Goal: Information Seeking & Learning: Understand process/instructions

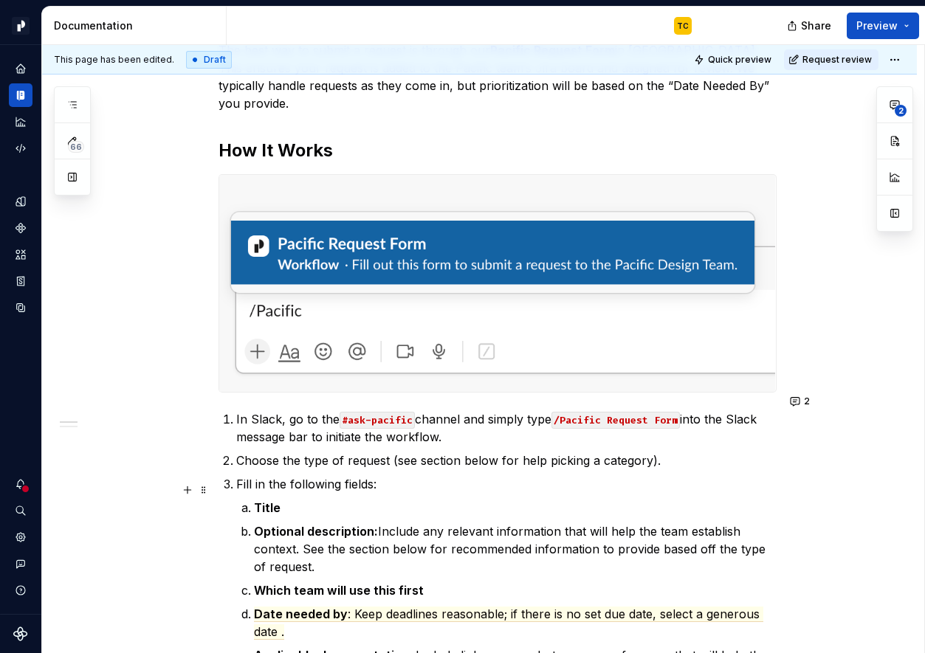
scroll to position [217, 0]
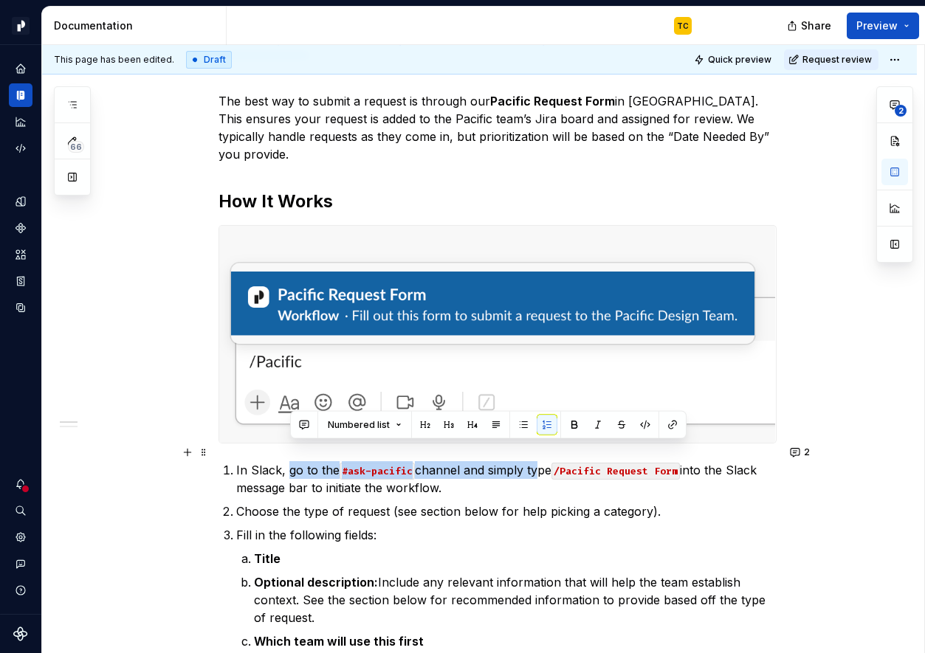
drag, startPoint x: 290, startPoint y: 451, endPoint x: 535, endPoint y: 452, distance: 245.0
click at [535, 461] on p "In Slack, go to the #ask-pacific channel and simply type /Pacific Request Form …" at bounding box center [506, 478] width 540 height 35
click at [522, 461] on p "In Slack, go to the #ask-pacific channel and simply type /Pacific Request Form …" at bounding box center [506, 478] width 540 height 35
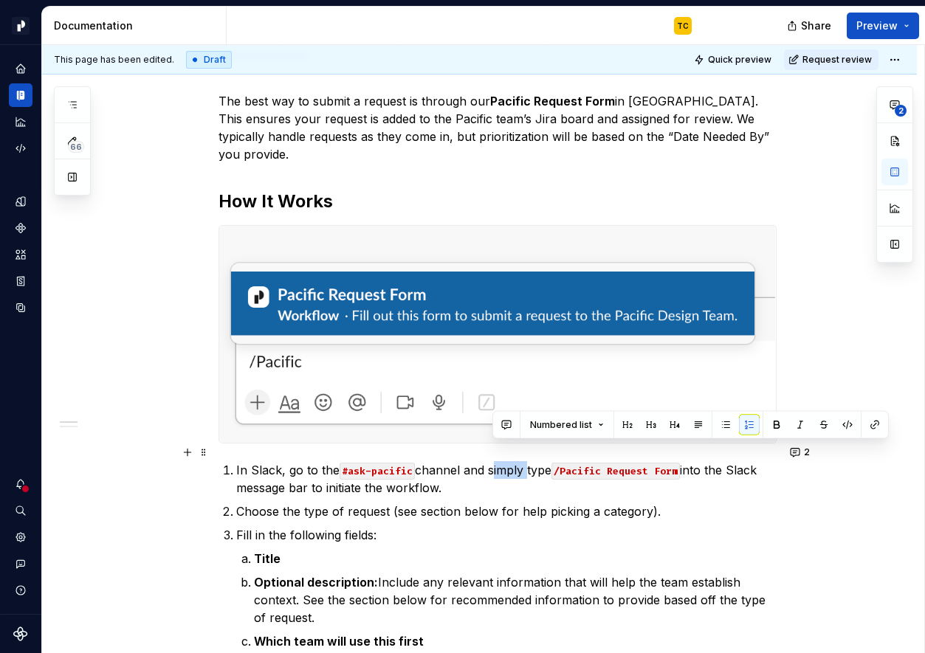
click at [522, 461] on p "In Slack, go to the #ask-pacific channel and simply type /Pacific Request Form …" at bounding box center [506, 478] width 540 height 35
click at [802, 452] on button "2" at bounding box center [800, 452] width 31 height 21
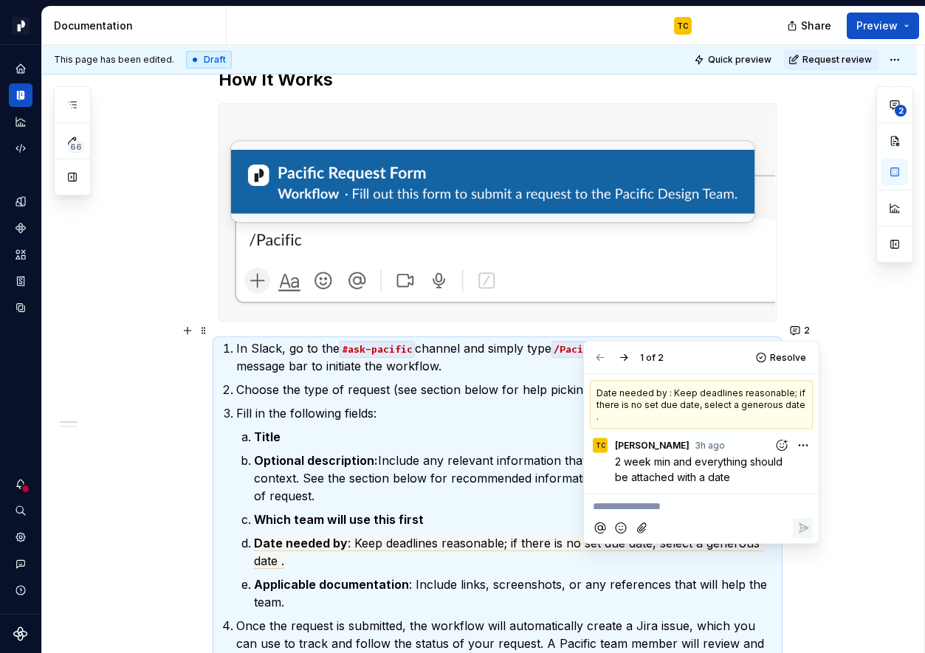
scroll to position [342, 0]
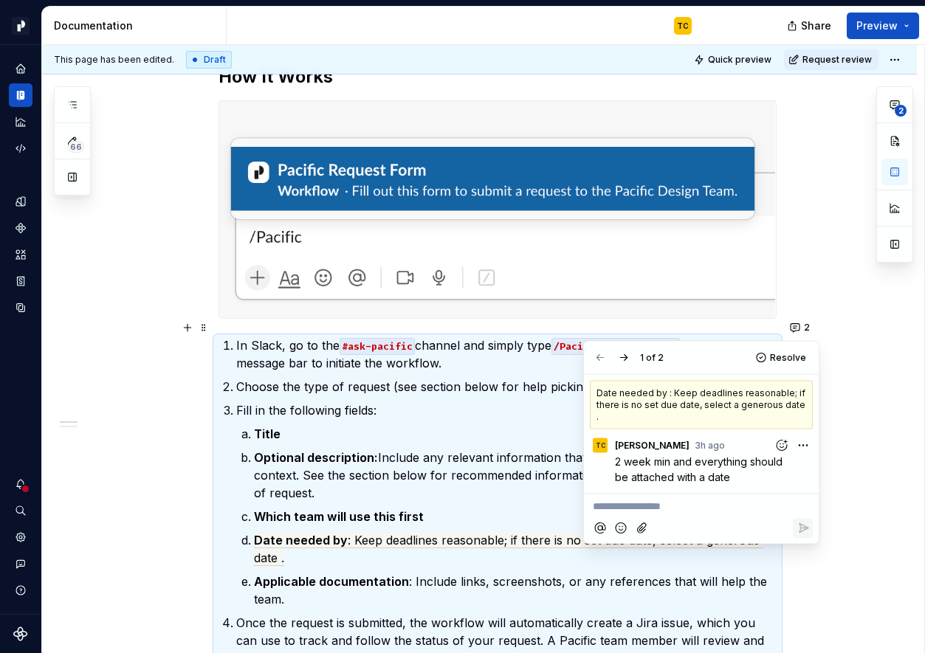
click at [472, 531] on p "Date needed by : Keep deadlines reasonable; if there is no set due date, select…" at bounding box center [515, 548] width 522 height 35
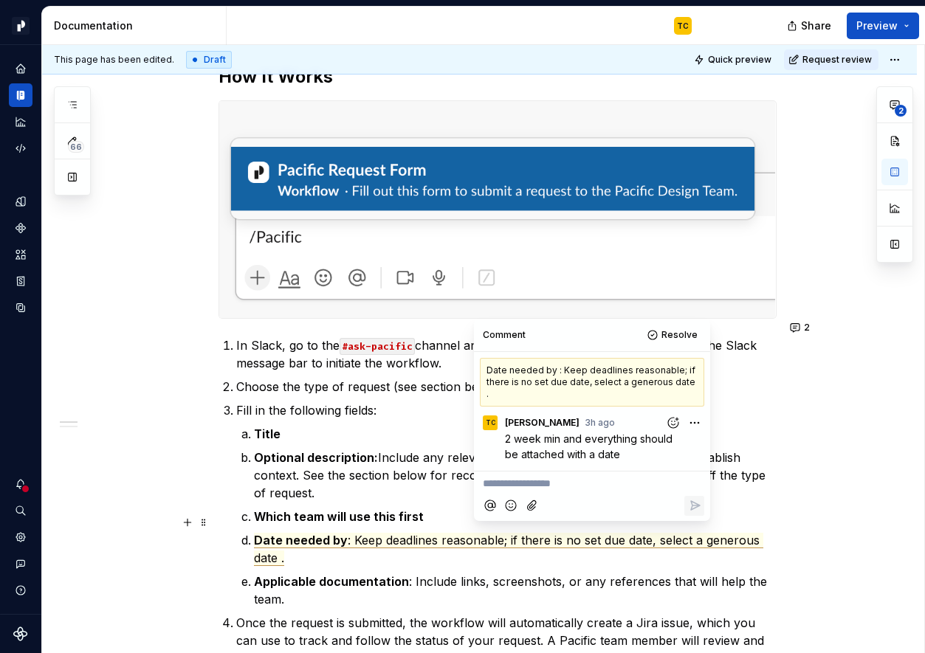
click at [493, 542] on p "Date needed by : Keep deadlines reasonable; if there is no set due date, select…" at bounding box center [515, 548] width 522 height 35
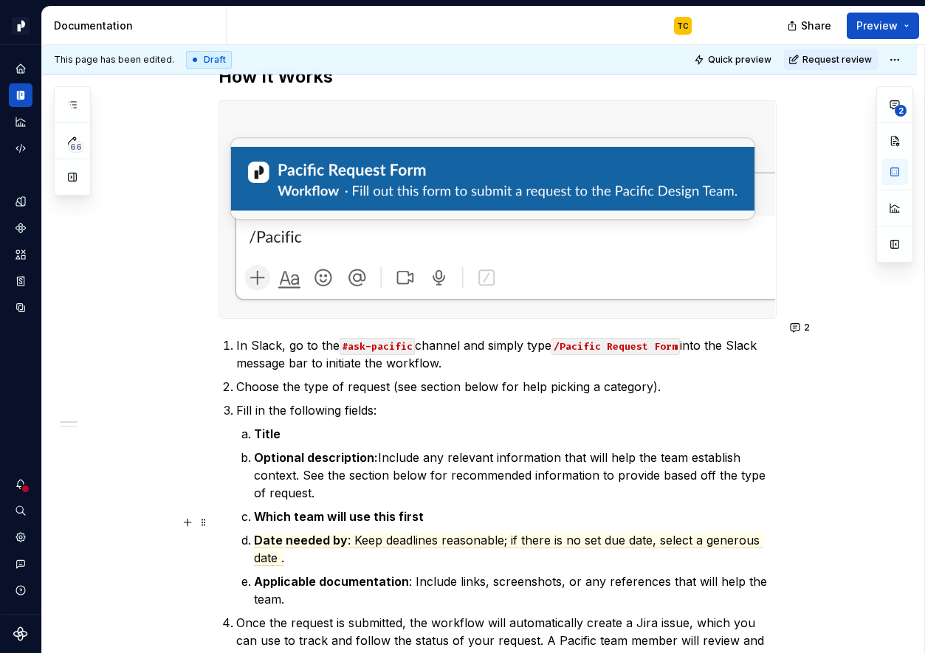
click at [512, 537] on p "Date needed by : Keep deadlines reasonable; if there is no set due date, select…" at bounding box center [515, 548] width 522 height 35
drag, startPoint x: 418, startPoint y: 546, endPoint x: 356, endPoint y: 524, distance: 66.5
click at [356, 531] on p "Date needed by : Keep deadlines reasonable; if there is no set due date, select…" at bounding box center [515, 548] width 522 height 35
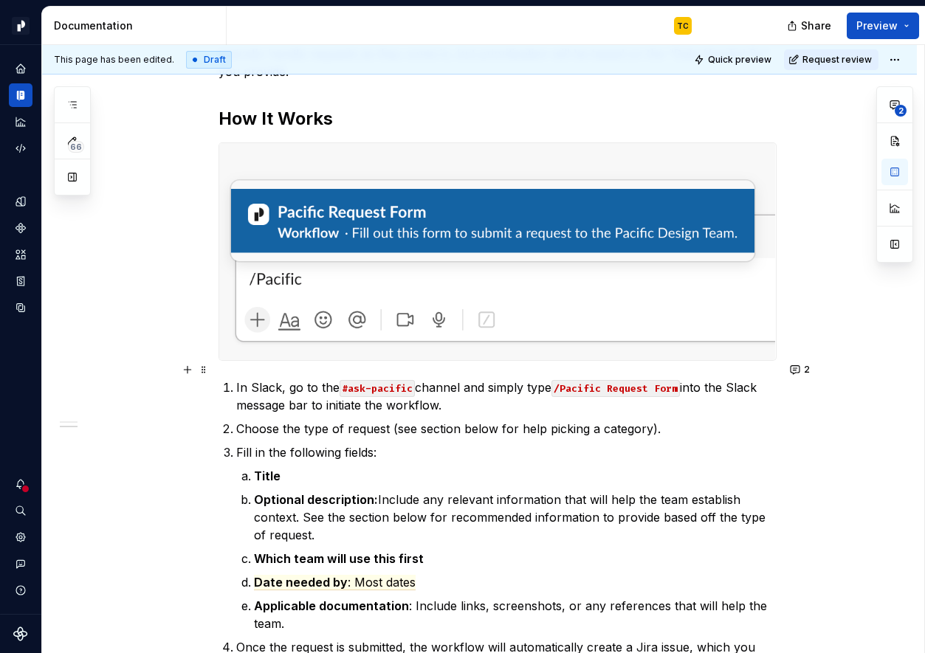
scroll to position [460, 0]
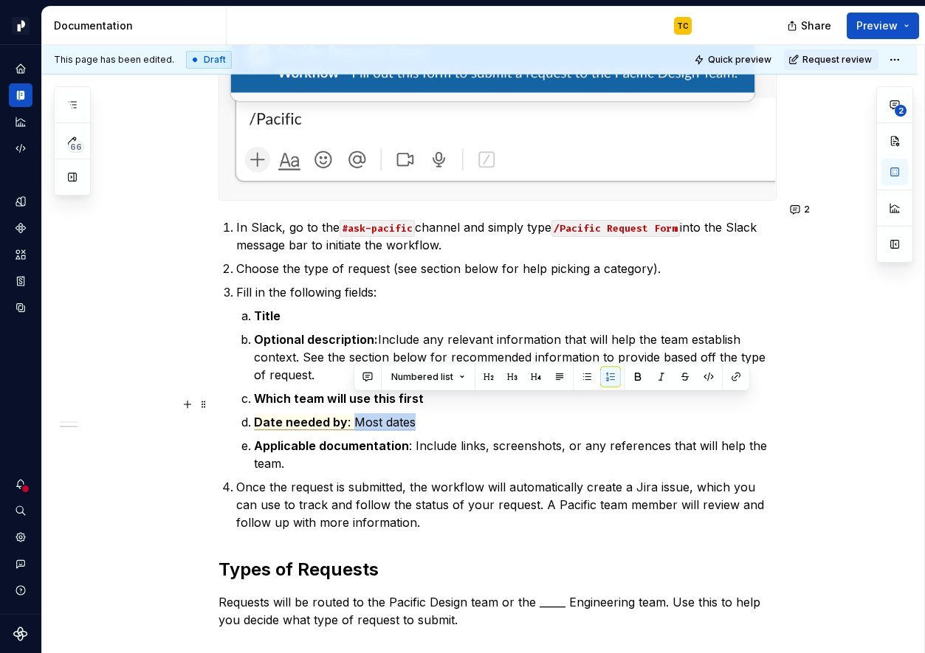
drag, startPoint x: 356, startPoint y: 406, endPoint x: 415, endPoint y: 406, distance: 59.0
click at [415, 415] on span ": Most dates" at bounding box center [382, 422] width 68 height 15
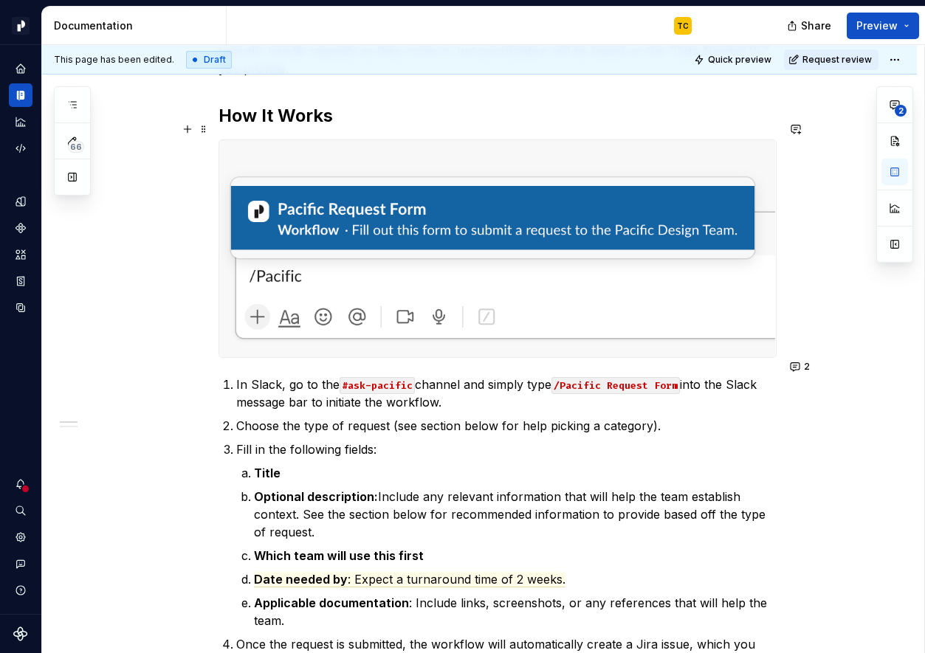
scroll to position [0, 0]
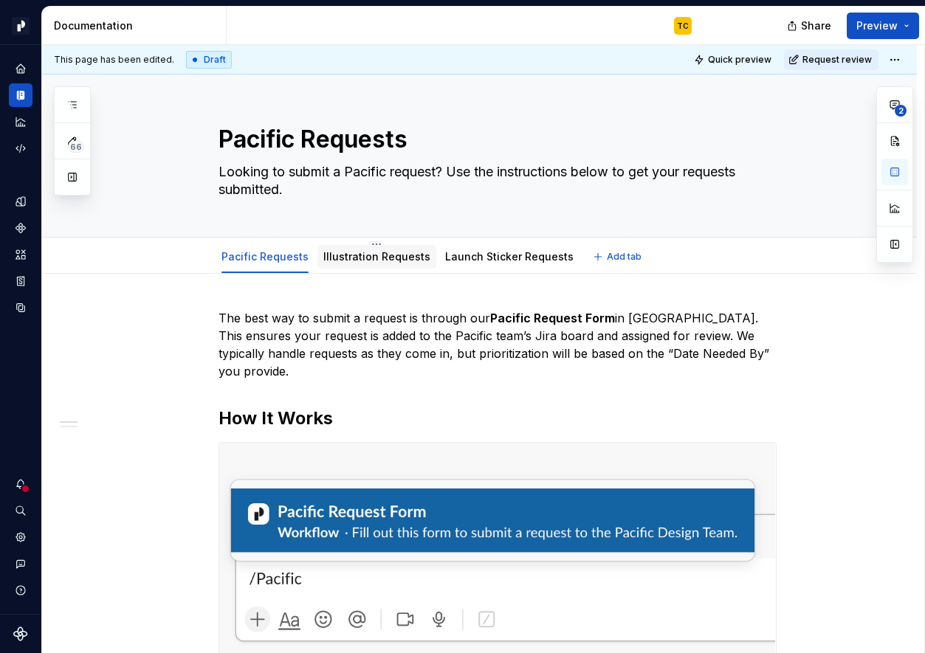
click at [351, 270] on div at bounding box center [376, 270] width 119 height 1
click at [328, 257] on link "Illustration Requests" at bounding box center [376, 256] width 107 height 13
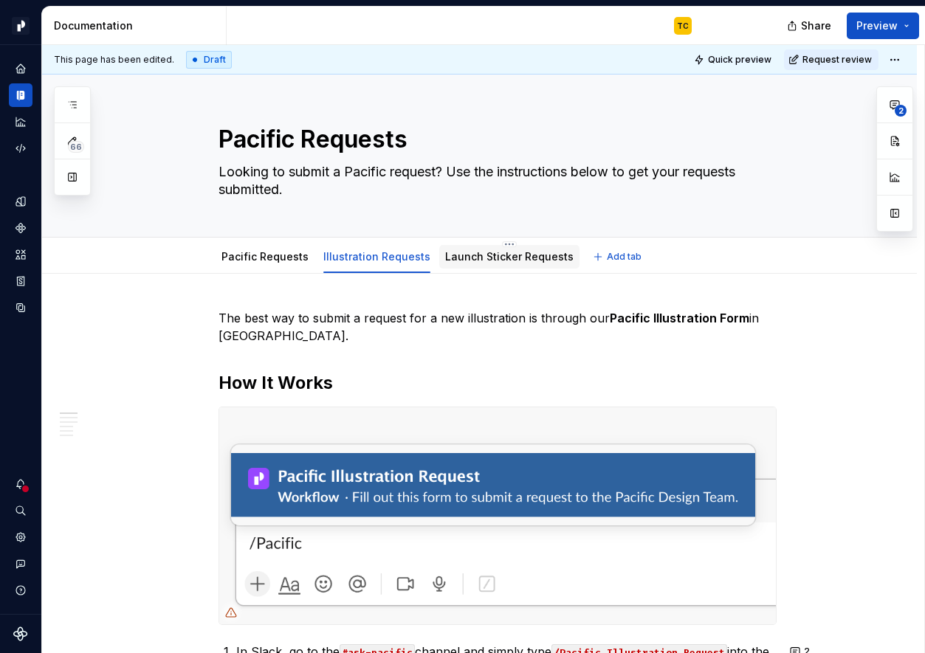
type textarea "*"
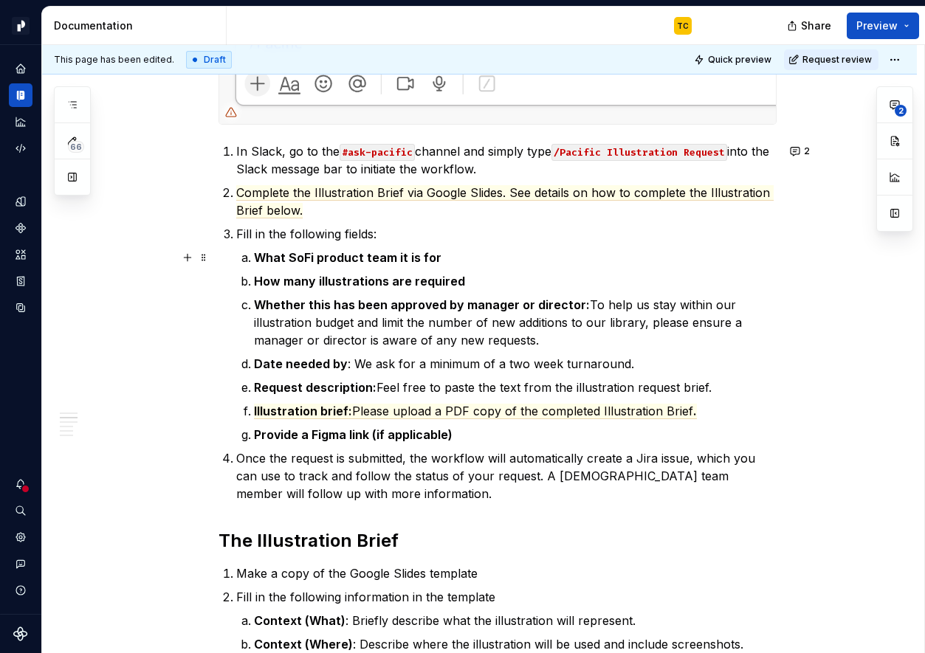
scroll to position [494, 0]
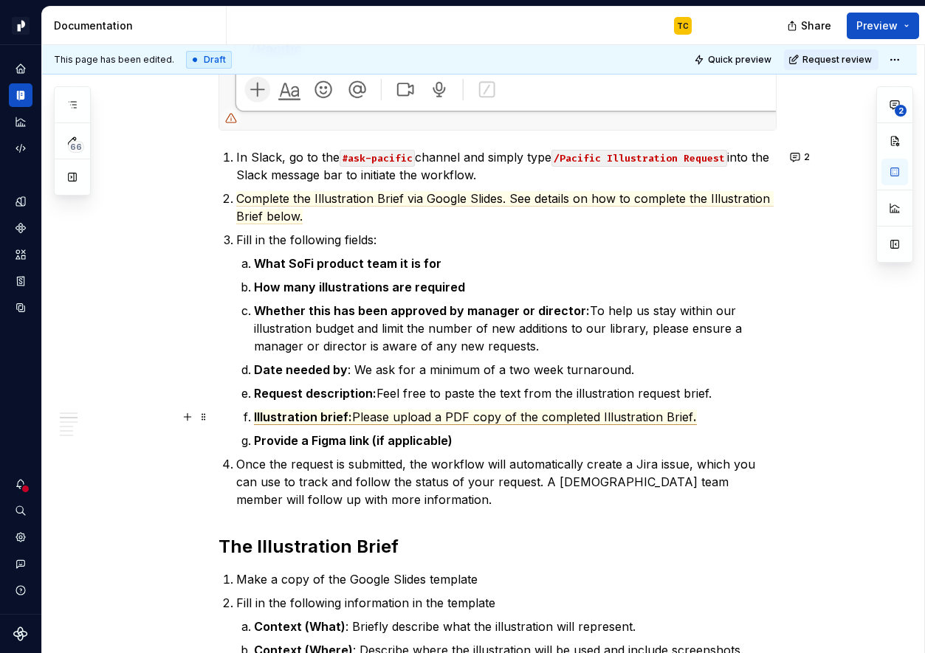
click at [451, 410] on span "Please upload a PDF copy of the completed Illustration Brief" at bounding box center [522, 417] width 341 height 15
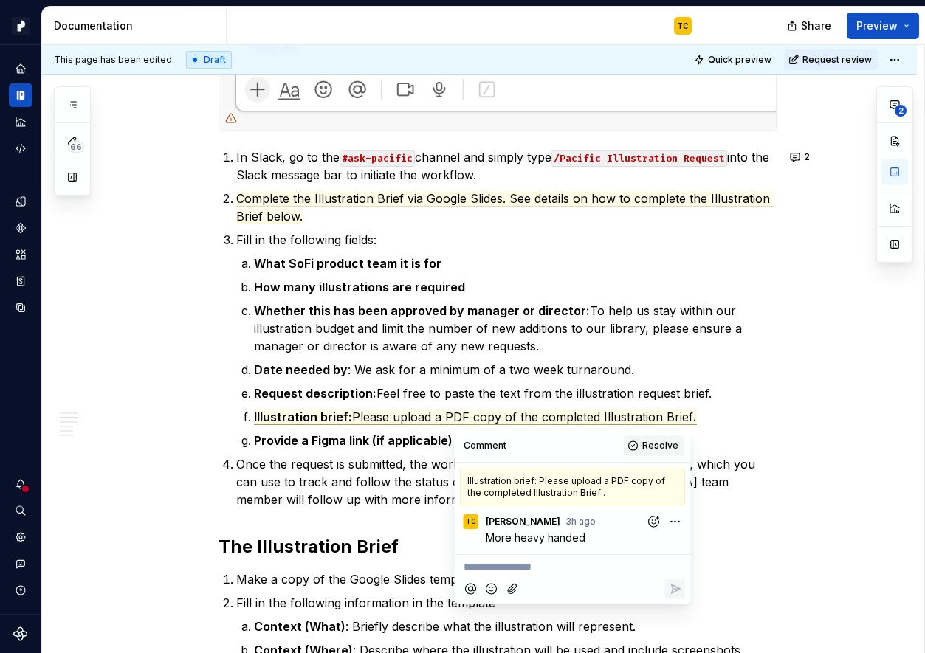
click at [642, 449] on button "Resolve" at bounding box center [653, 445] width 61 height 21
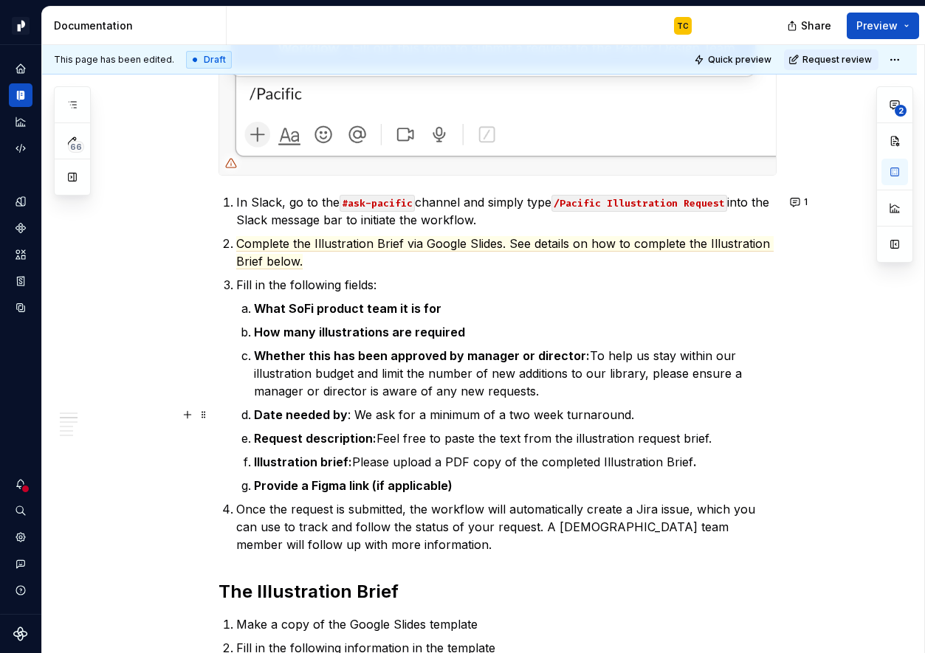
scroll to position [442, 0]
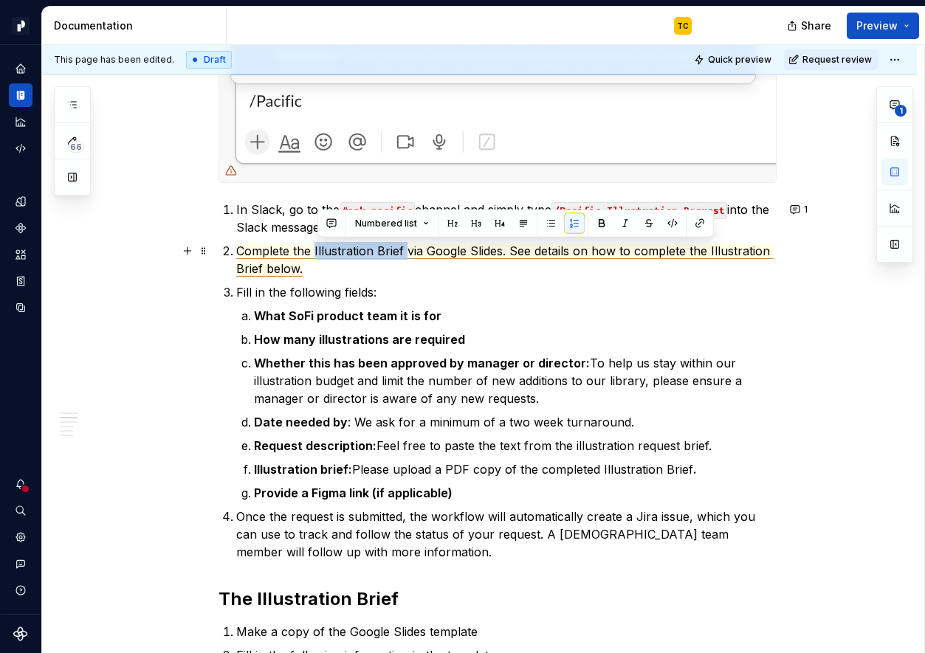
drag, startPoint x: 316, startPoint y: 253, endPoint x: 410, endPoint y: 250, distance: 93.8
click at [410, 250] on span "Complete the Illustration Brief via Google Slides. See details on how to comple…" at bounding box center [504, 259] width 537 height 33
drag, startPoint x: 407, startPoint y: 250, endPoint x: 317, endPoint y: 249, distance: 90.0
click at [317, 249] on span "Complete the Illustration Brief via Google Slides. See details on how to comple…" at bounding box center [504, 259] width 537 height 33
click at [723, 248] on span "via Google Slides. See details on how to complete the Illustration Brief below." at bounding box center [504, 259] width 536 height 33
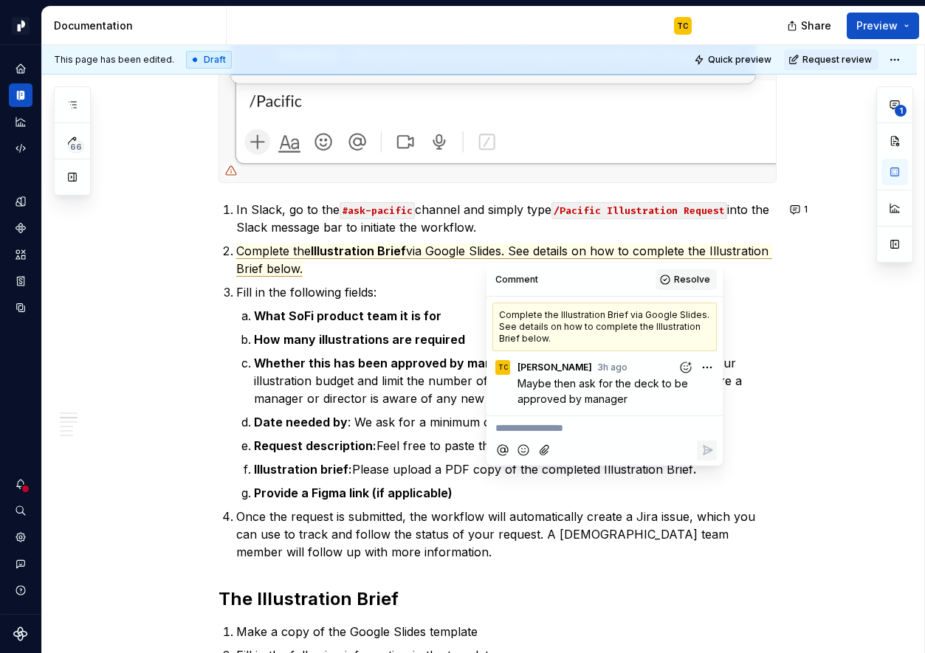
click at [675, 283] on button "Resolve" at bounding box center [685, 279] width 61 height 21
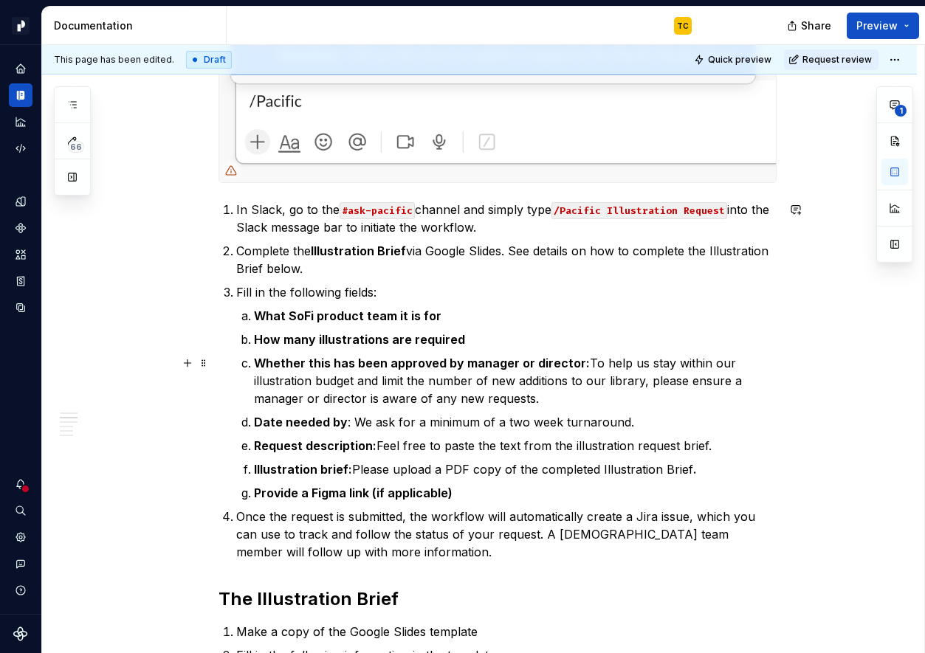
click at [532, 397] on p "Whether this has been approved by manager or director: To help us stay within o…" at bounding box center [515, 380] width 522 height 53
click at [618, 399] on p "Whether this has been approved by manager or director: To help us stay within o…" at bounding box center [515, 380] width 522 height 53
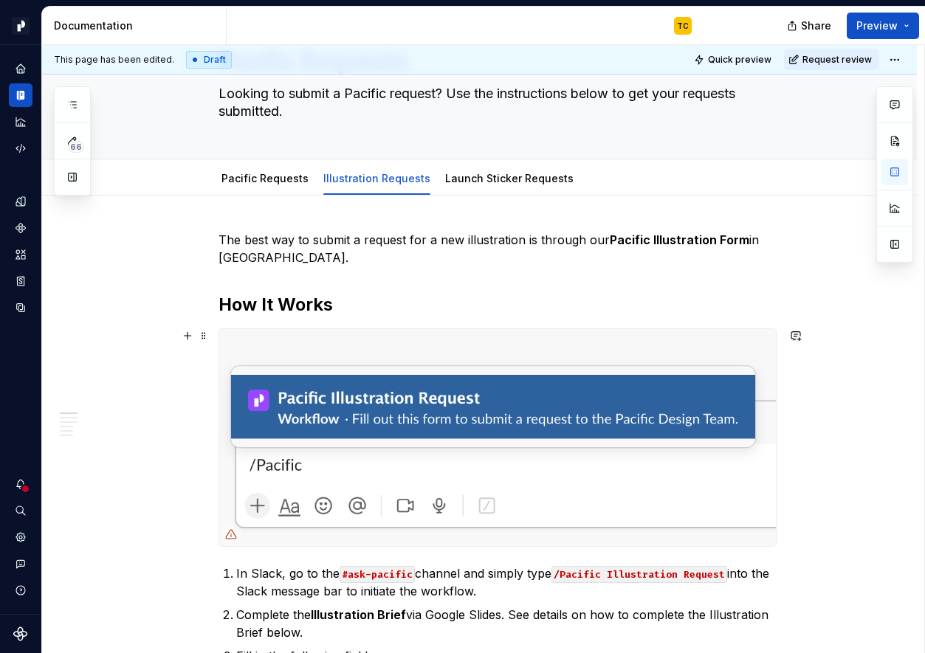
scroll to position [76, 0]
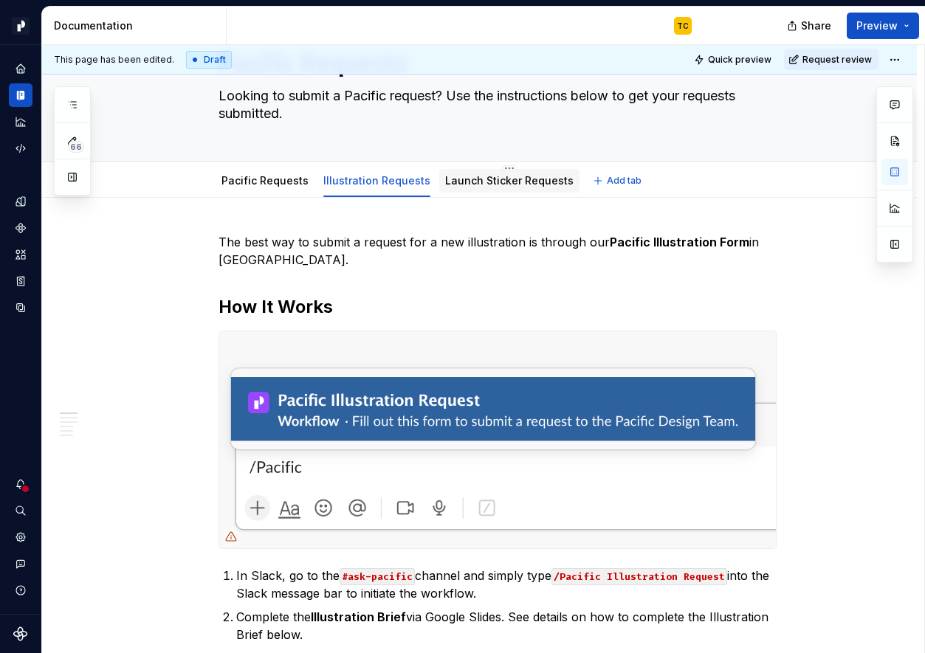
type textarea "*"
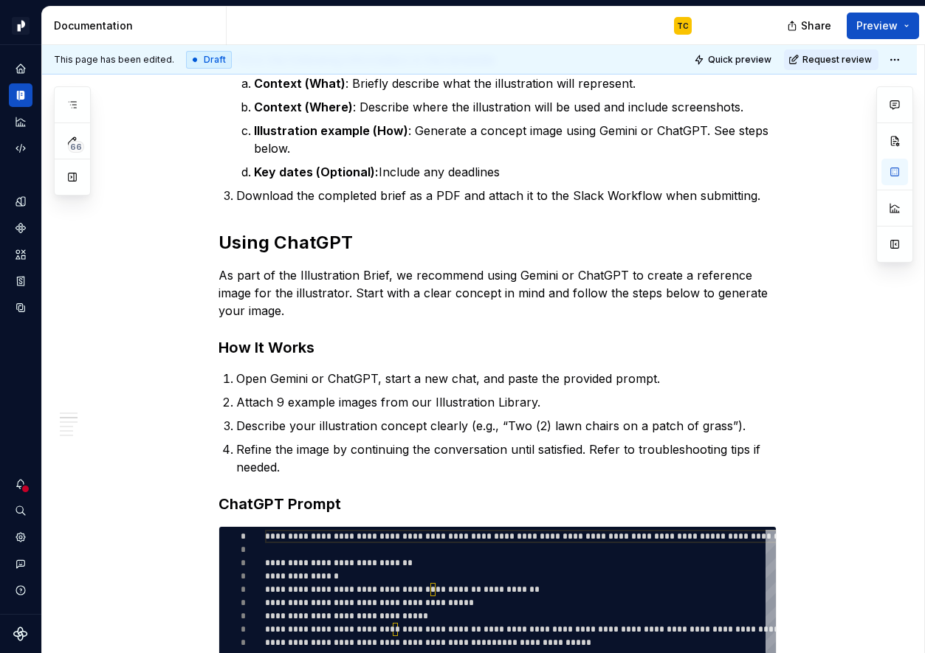
scroll to position [1571, 0]
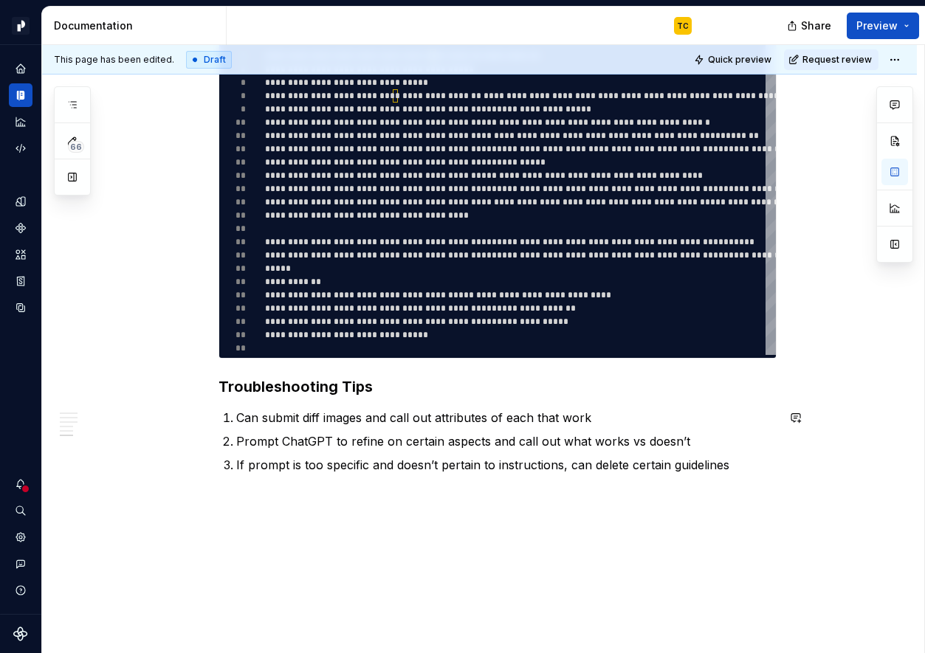
click at [275, 390] on h3 "Troubleshooting Tips" at bounding box center [497, 386] width 558 height 21
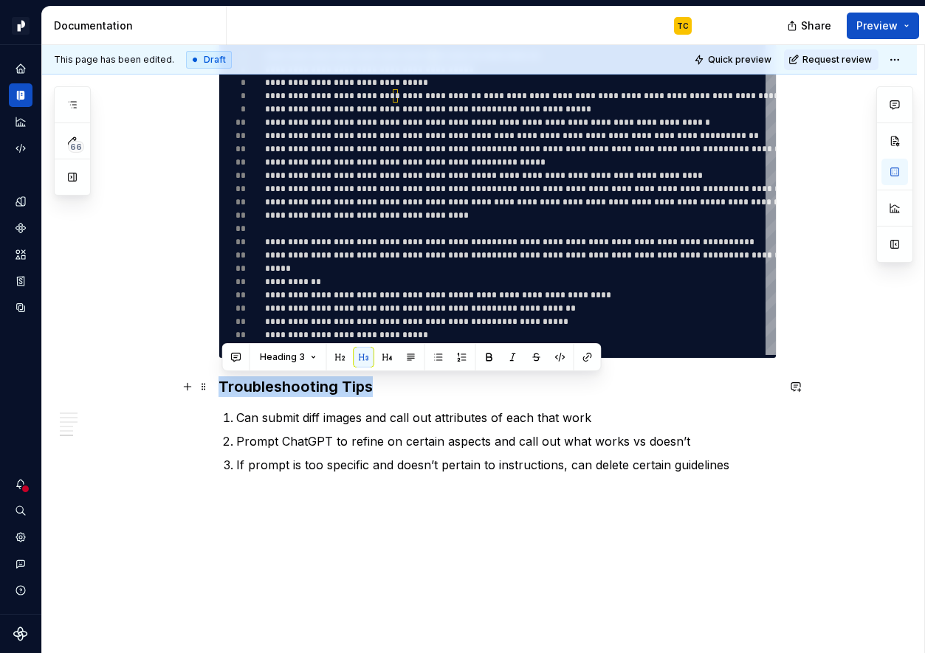
click at [275, 390] on h3 "Troubleshooting Tips" at bounding box center [497, 386] width 558 height 21
click at [801, 392] on button "button" at bounding box center [795, 386] width 21 height 21
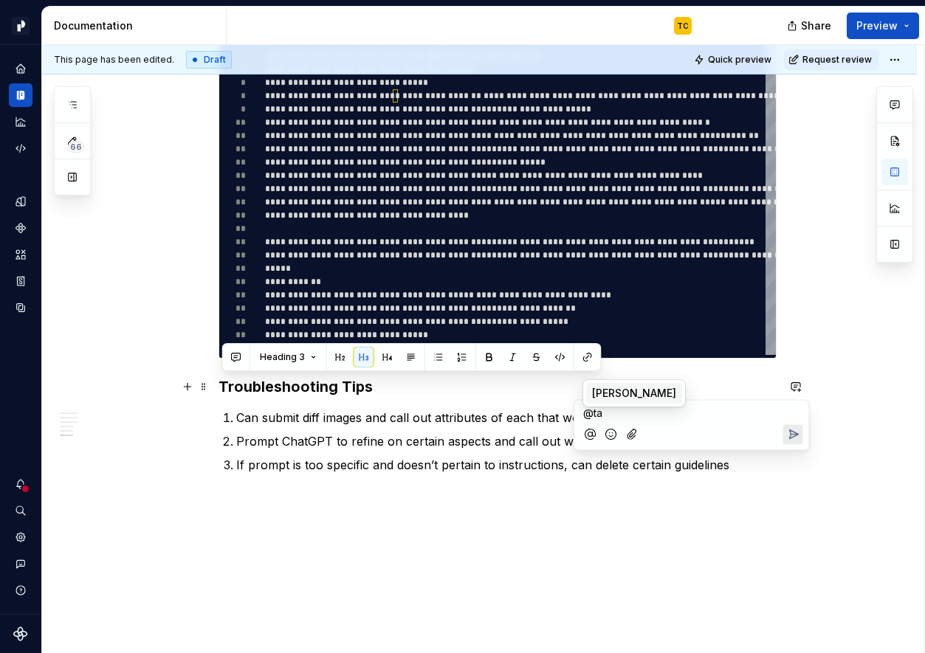
click at [641, 393] on span "[PERSON_NAME]" at bounding box center [634, 393] width 84 height 15
click at [784, 430] on button "Send" at bounding box center [793, 436] width 20 height 20
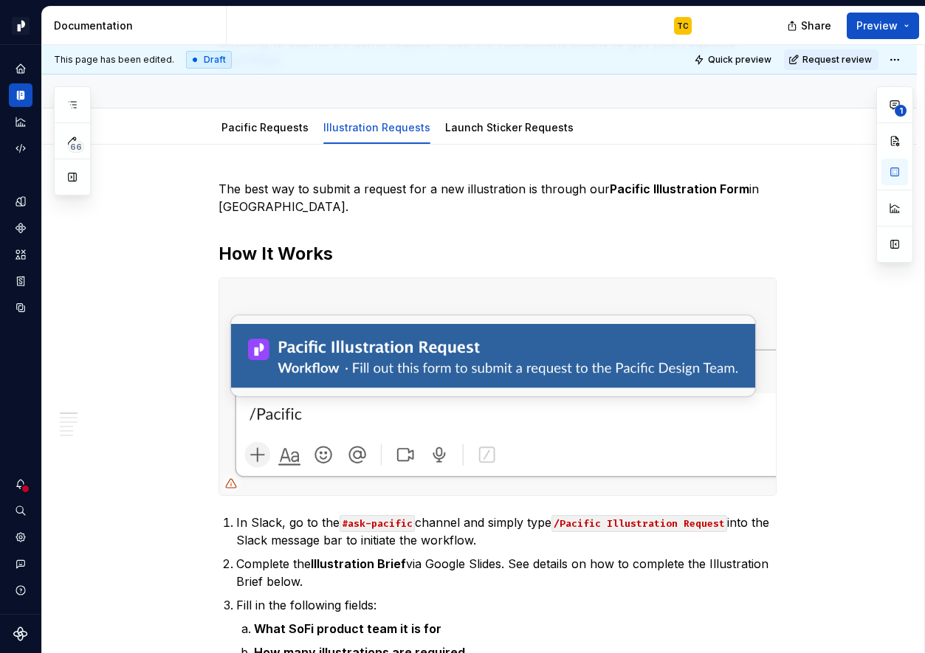
scroll to position [0, 0]
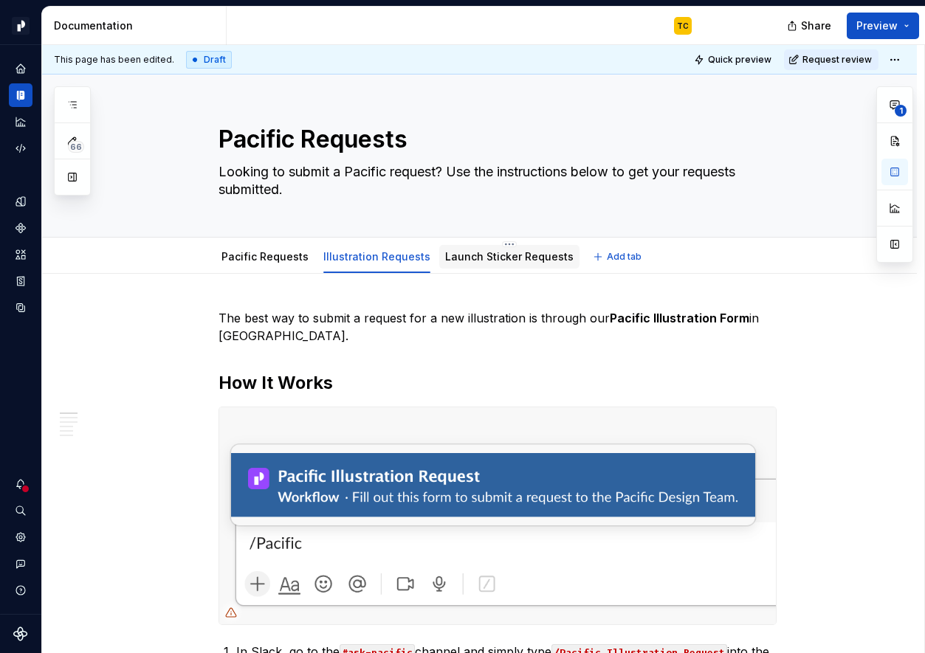
click at [469, 258] on link "Launch Sticker Requests" at bounding box center [509, 256] width 128 height 13
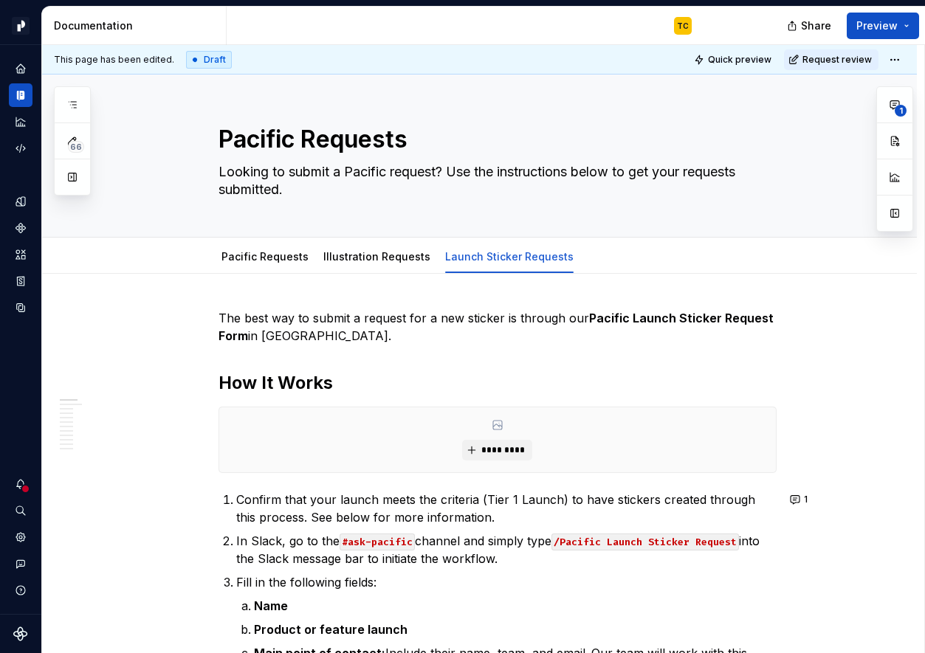
type textarea "*"
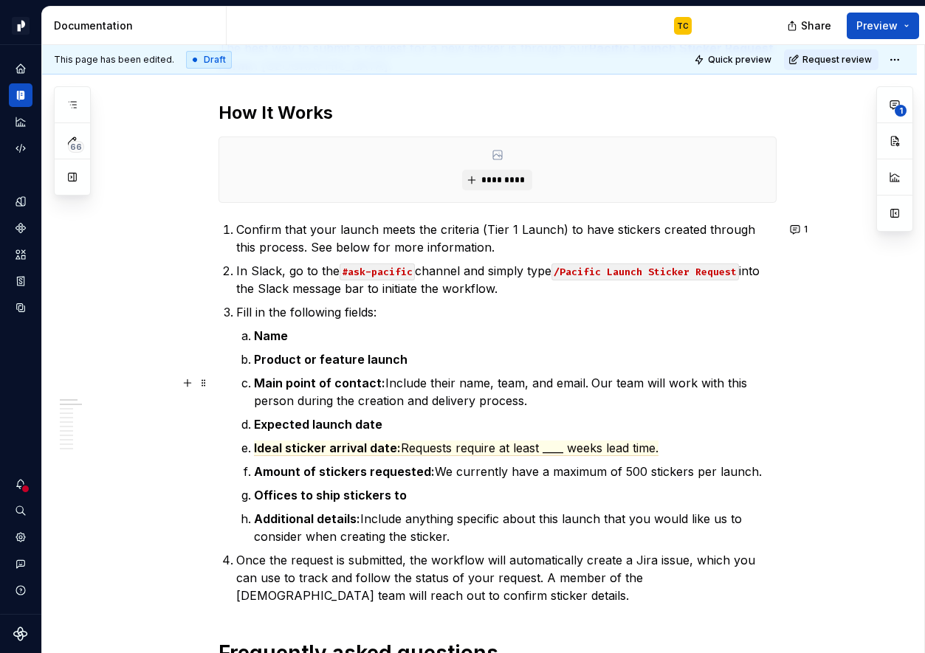
scroll to position [308, 0]
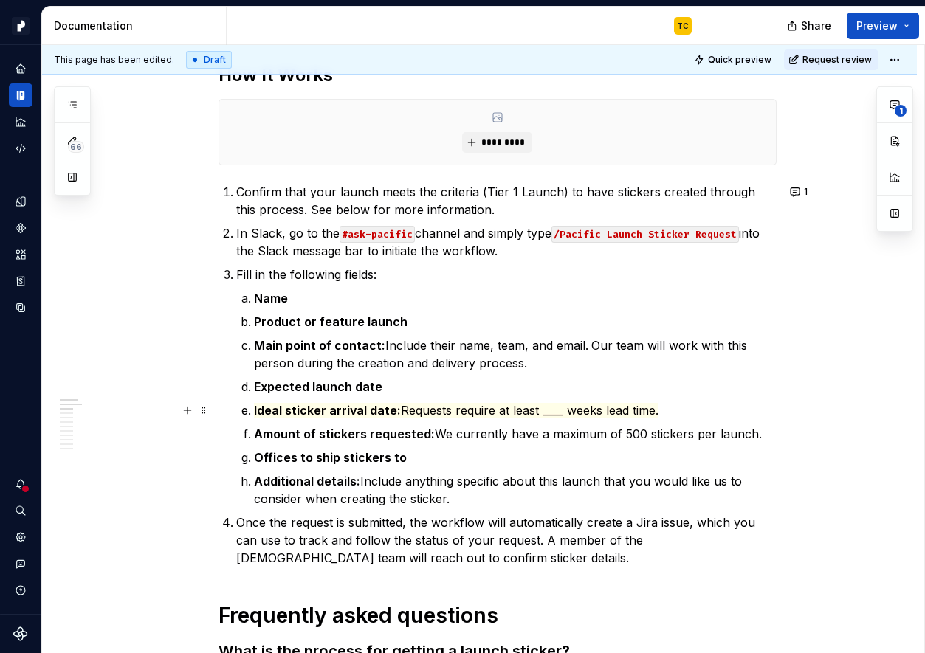
click at [552, 408] on span "Requests require at least ____ weeks lead time." at bounding box center [530, 410] width 258 height 15
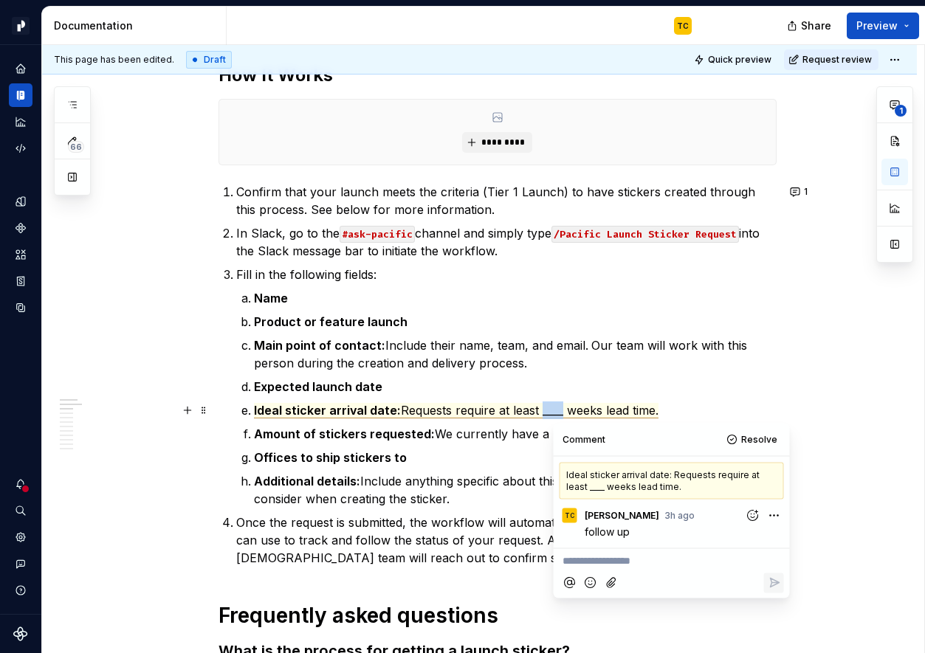
click at [552, 408] on span "Requests require at least ____ weeks lead time." at bounding box center [530, 410] width 258 height 15
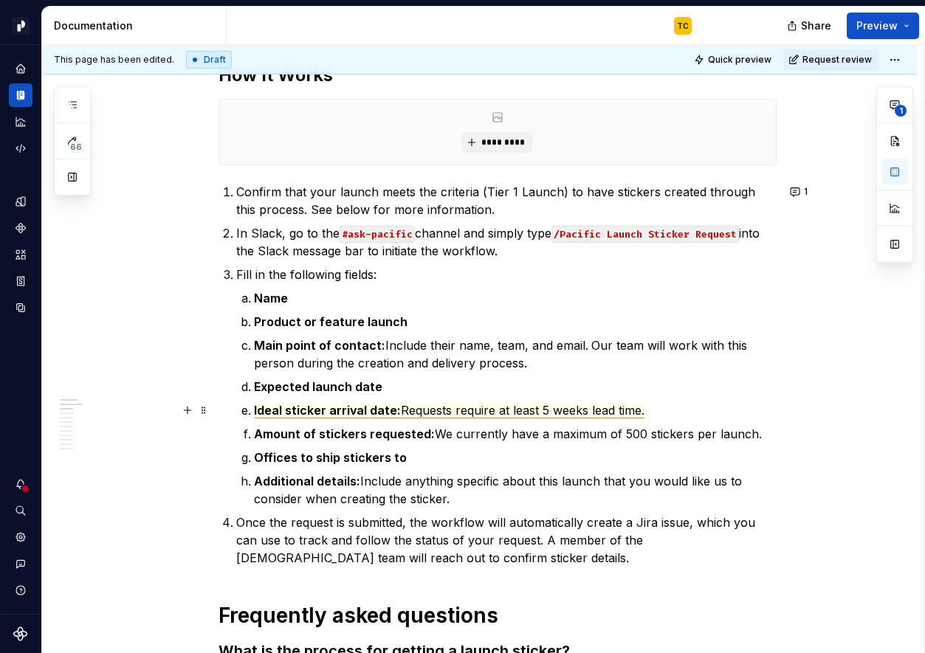
click at [517, 407] on span "Requests require at least 5 weeks lead time." at bounding box center [522, 410] width 243 height 15
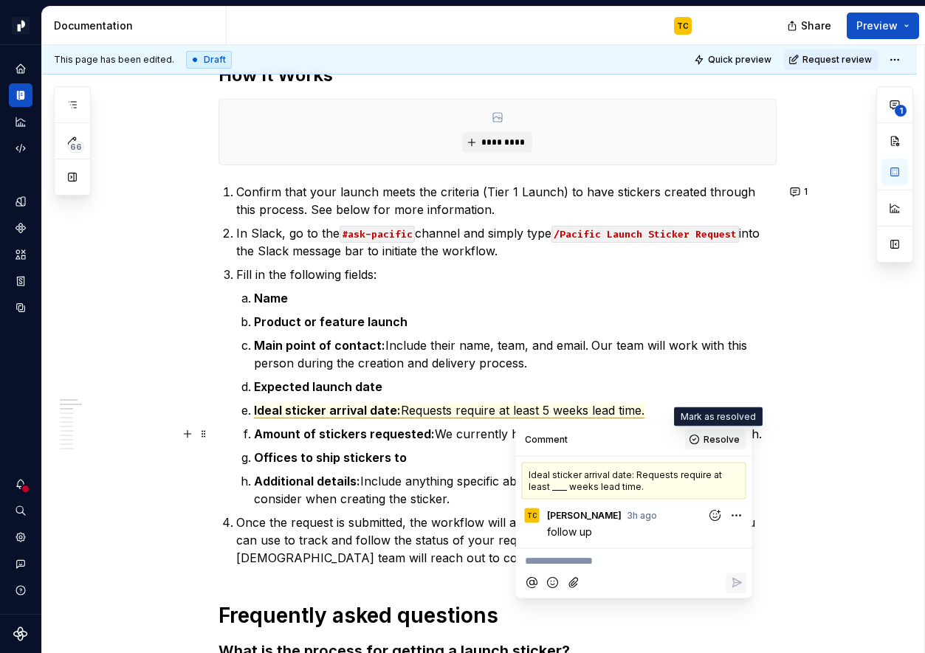
click at [694, 440] on button "Resolve" at bounding box center [715, 439] width 61 height 21
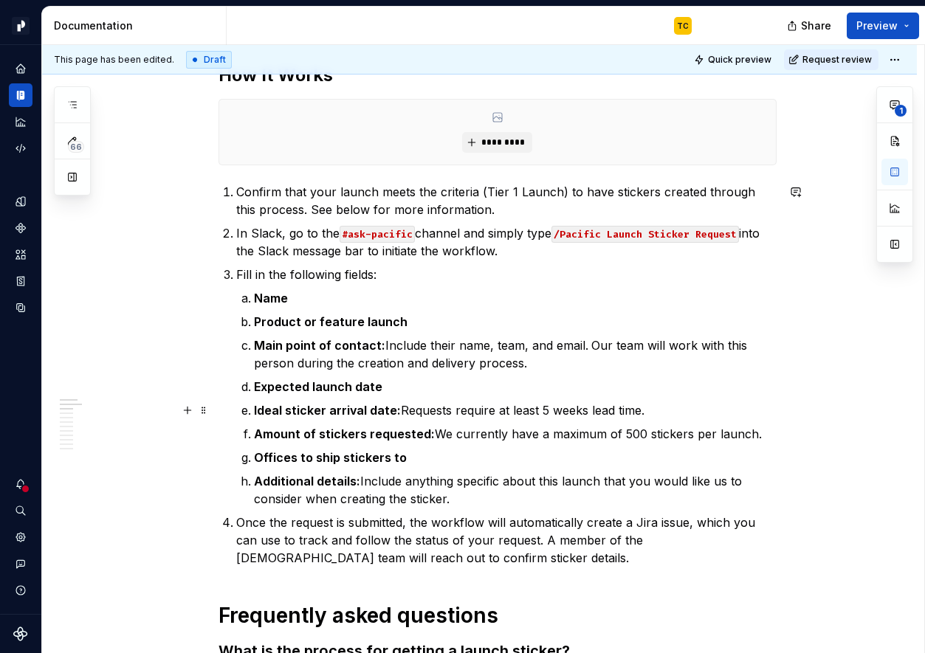
click at [542, 407] on commenthighlight "Ideal sticker arrival date: Requests require at least 5 weeks lead time." at bounding box center [449, 410] width 390 height 15
click at [587, 406] on commenthighlight "Ideal sticker arrival date: Requests require at least 5 weeks lead time." at bounding box center [449, 410] width 390 height 15
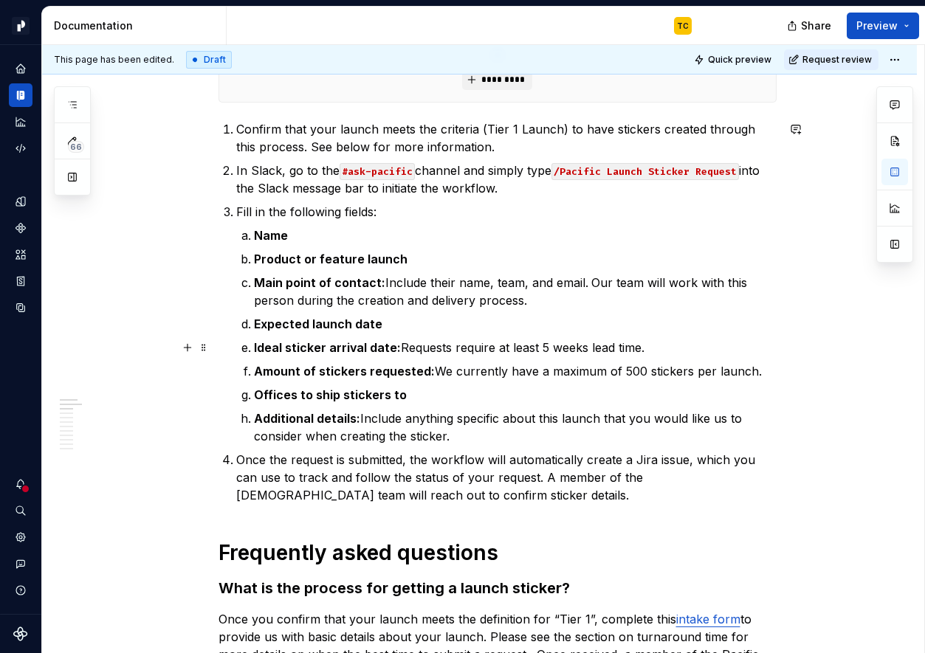
scroll to position [382, 0]
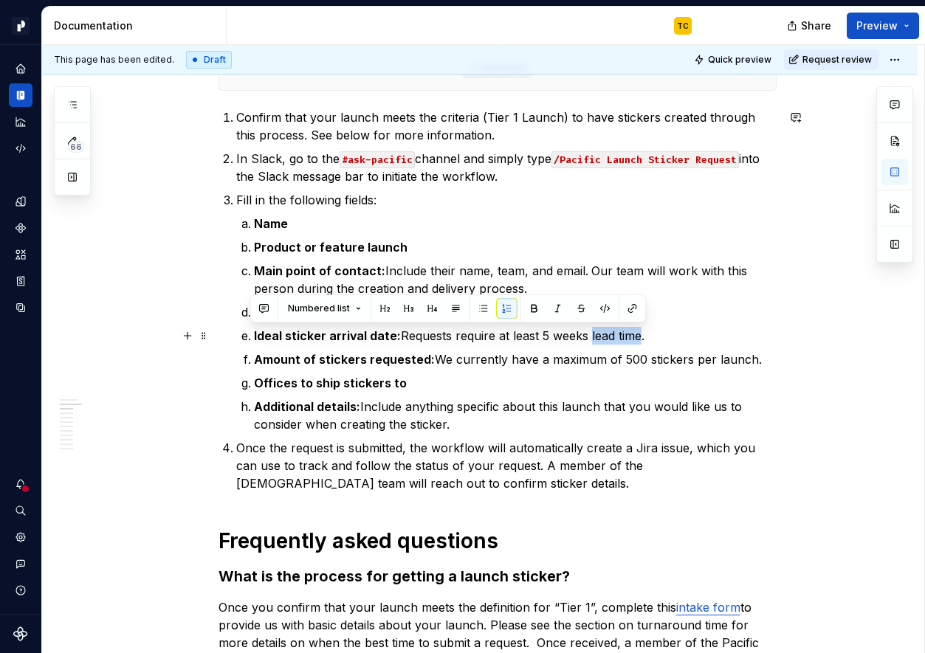
drag, startPoint x: 592, startPoint y: 337, endPoint x: 643, endPoint y: 331, distance: 50.5
click at [643, 331] on commenthighlight "Ideal sticker arrival date: Requests require at least 5 weeks lead time." at bounding box center [449, 335] width 390 height 15
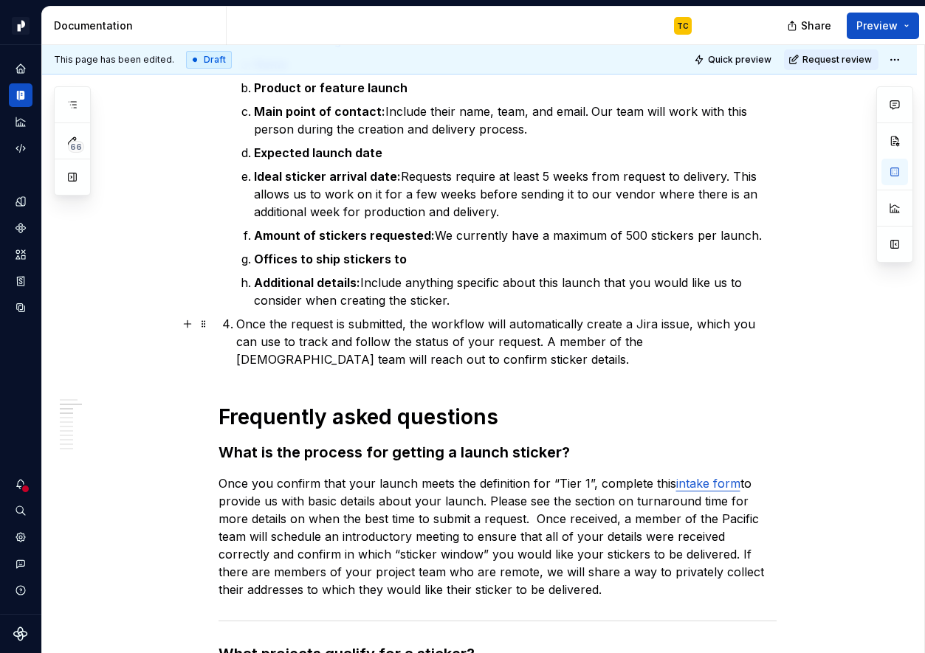
scroll to position [531, 0]
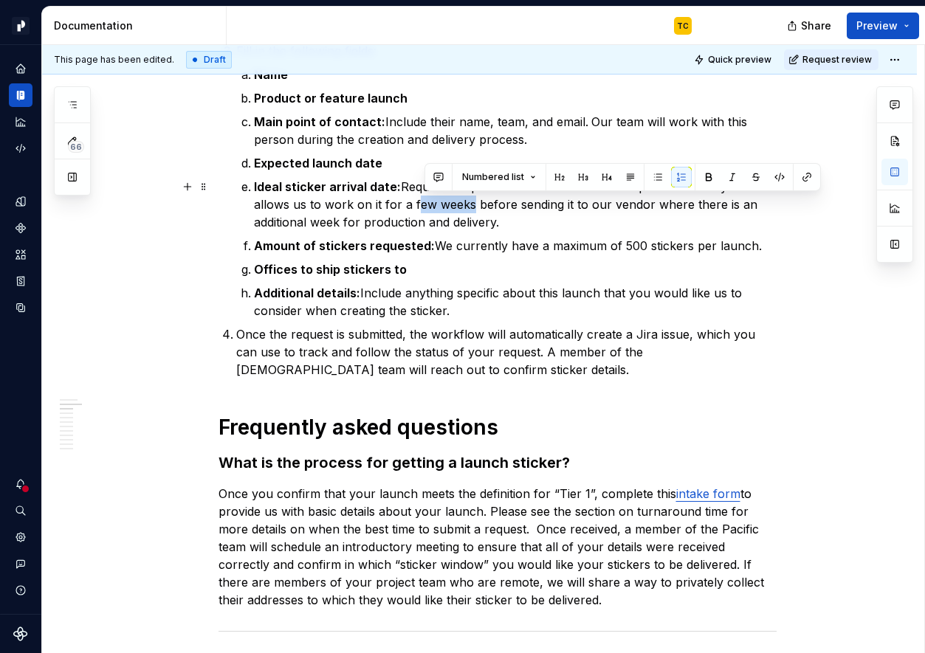
drag, startPoint x: 472, startPoint y: 202, endPoint x: 419, endPoint y: 207, distance: 53.4
click at [419, 207] on commenthighlight "Ideal sticker arrival date: Requests require at least 5 weeks from request to d…" at bounding box center [507, 204] width 507 height 50
click at [414, 207] on commenthighlight "Ideal sticker arrival date: Requests require at least 5 weeks from request to d…" at bounding box center [507, 204] width 507 height 50
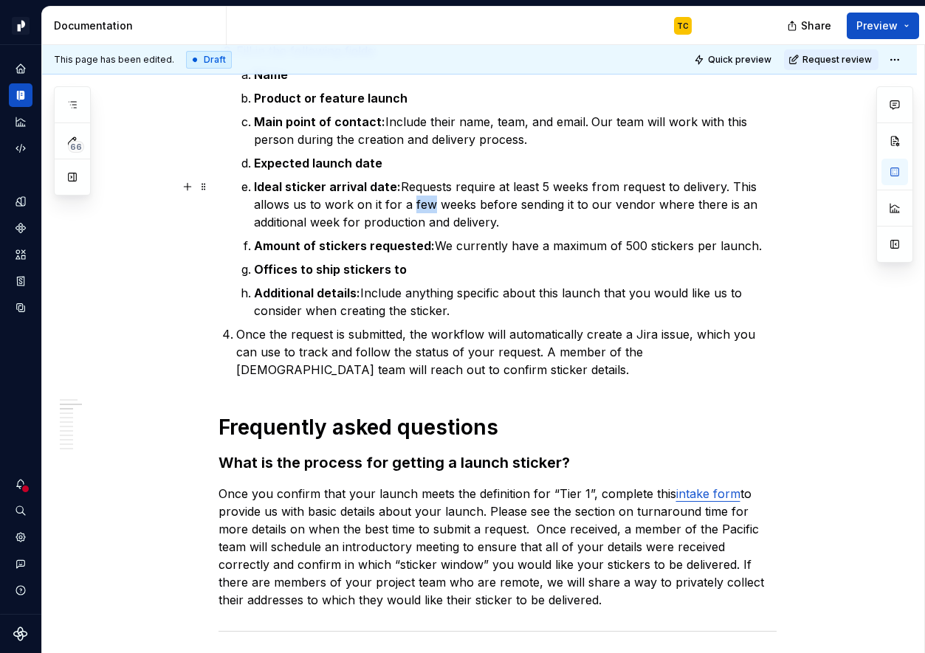
click at [414, 207] on commenthighlight "Ideal sticker arrival date: Requests require at least 5 weeks from request to d…" at bounding box center [507, 204] width 507 height 50
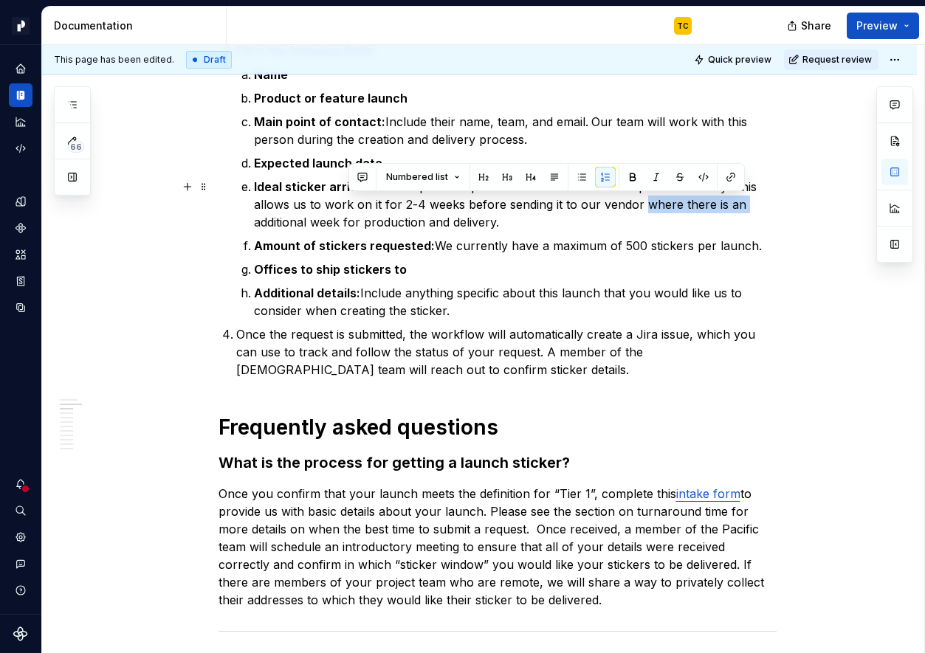
drag, startPoint x: 641, startPoint y: 202, endPoint x: 744, endPoint y: 202, distance: 102.6
click at [744, 202] on p "Ideal sticker arrival date: Requests require at least 5 weeks from request to d…" at bounding box center [515, 204] width 522 height 53
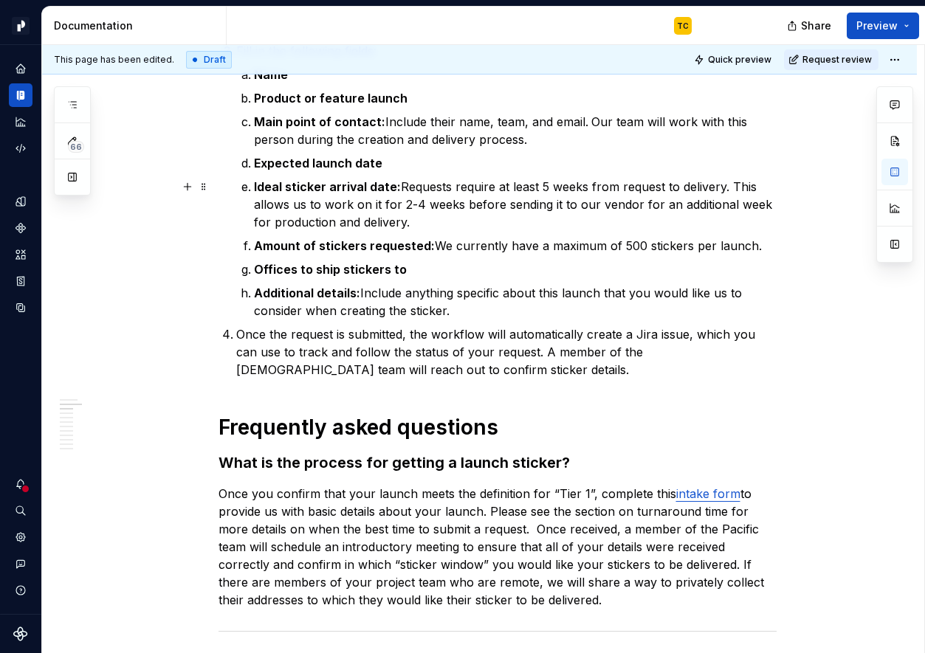
click at [260, 225] on commenthighlight "Ideal sticker arrival date: Requests require at least 5 weeks from request to d…" at bounding box center [515, 204] width 522 height 50
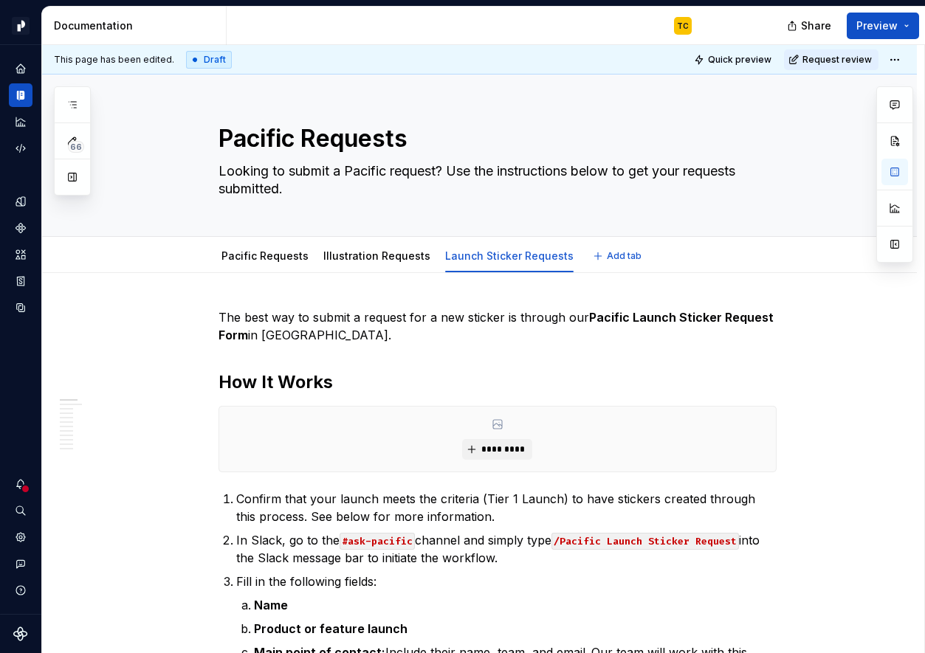
scroll to position [0, 0]
click at [268, 252] on link "Pacific Requests" at bounding box center [264, 256] width 87 height 13
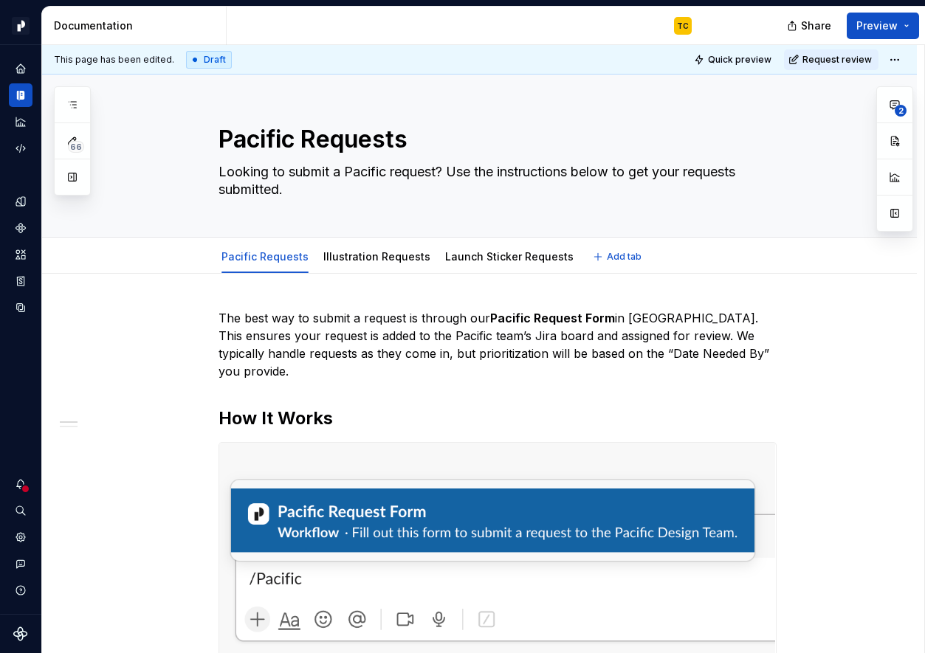
type textarea "*"
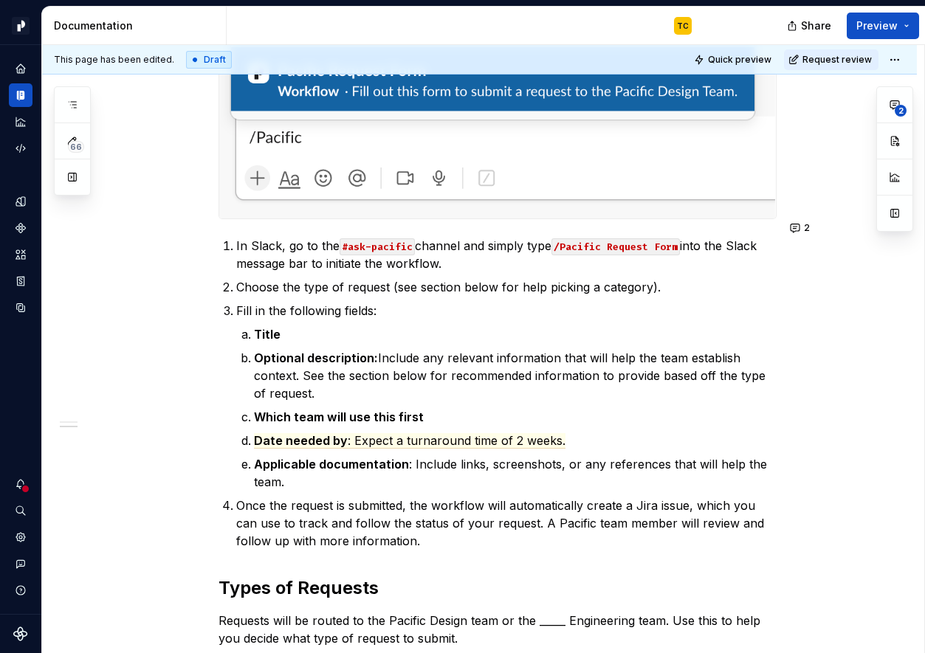
scroll to position [384, 0]
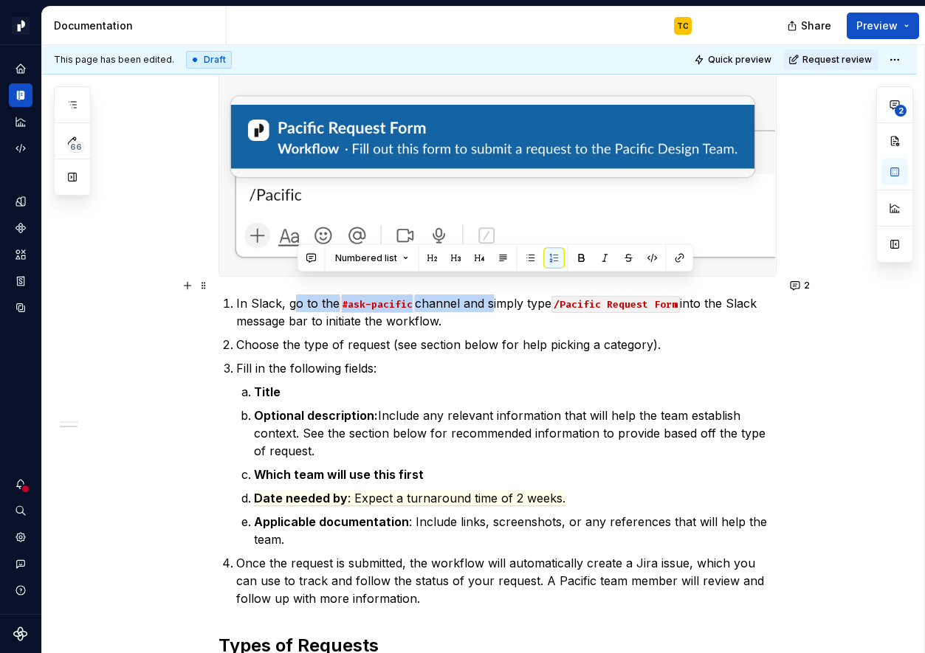
drag, startPoint x: 295, startPoint y: 283, endPoint x: 493, endPoint y: 283, distance: 197.7
click at [493, 294] on p "In Slack, go to the #ask-pacific channel and simply type /Pacific Request Form …" at bounding box center [506, 311] width 540 height 35
click at [462, 305] on p "In Slack, go to the #ask-pacific channel and simply type /Pacific Request Form …" at bounding box center [506, 311] width 540 height 35
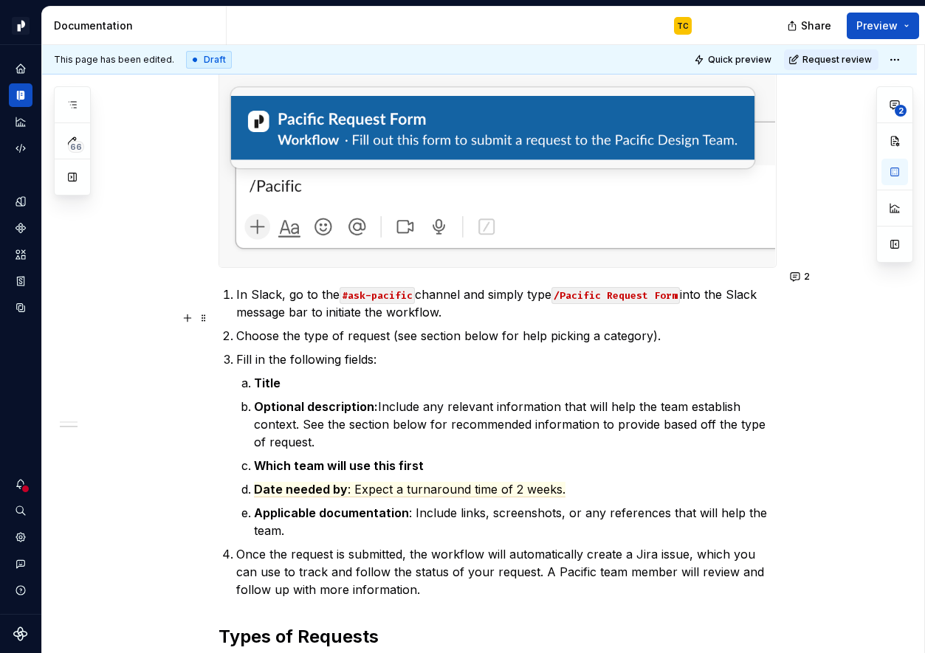
scroll to position [396, 0]
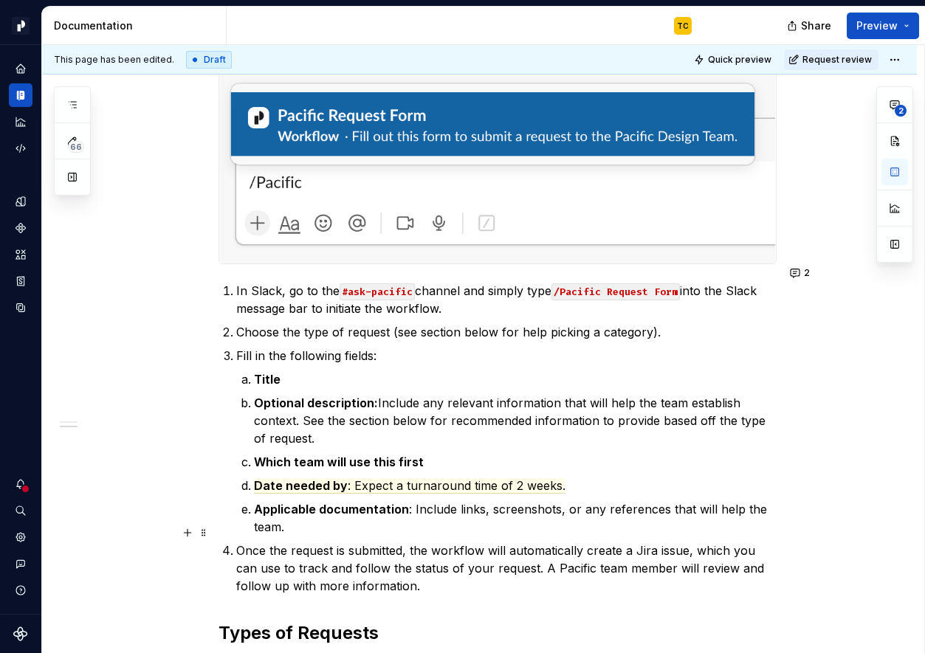
click at [438, 569] on p "Once the request is submitted, the workflow will automatically create a Jira is…" at bounding box center [506, 568] width 540 height 53
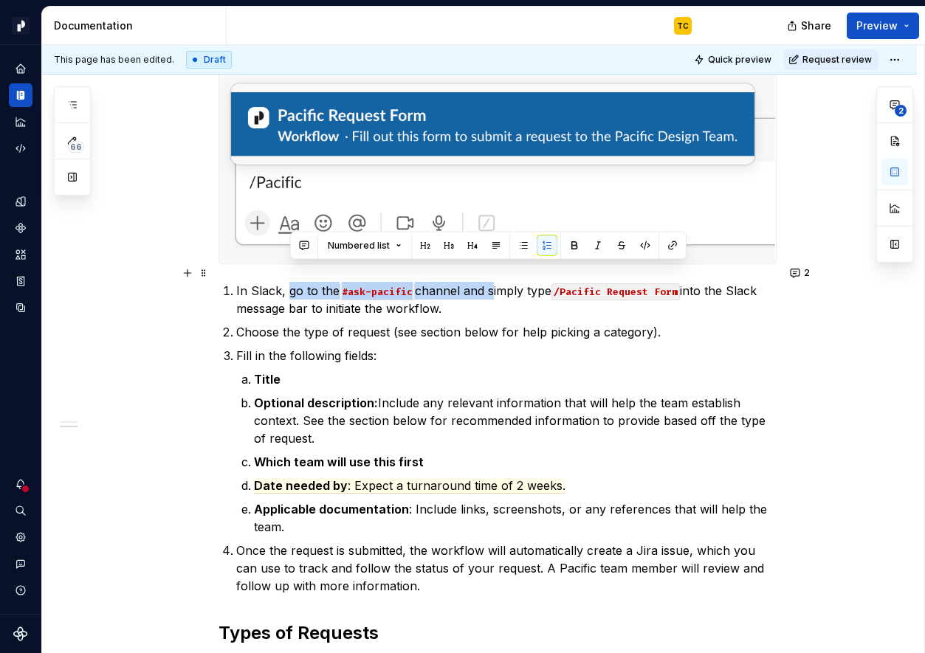
drag, startPoint x: 491, startPoint y: 271, endPoint x: 291, endPoint y: 266, distance: 200.0
click at [291, 282] on p "In Slack, go to the #ask-pacific channel and simply type /Pacific Request Form …" at bounding box center [506, 299] width 540 height 35
copy p "go to the #ask-pacific channel and"
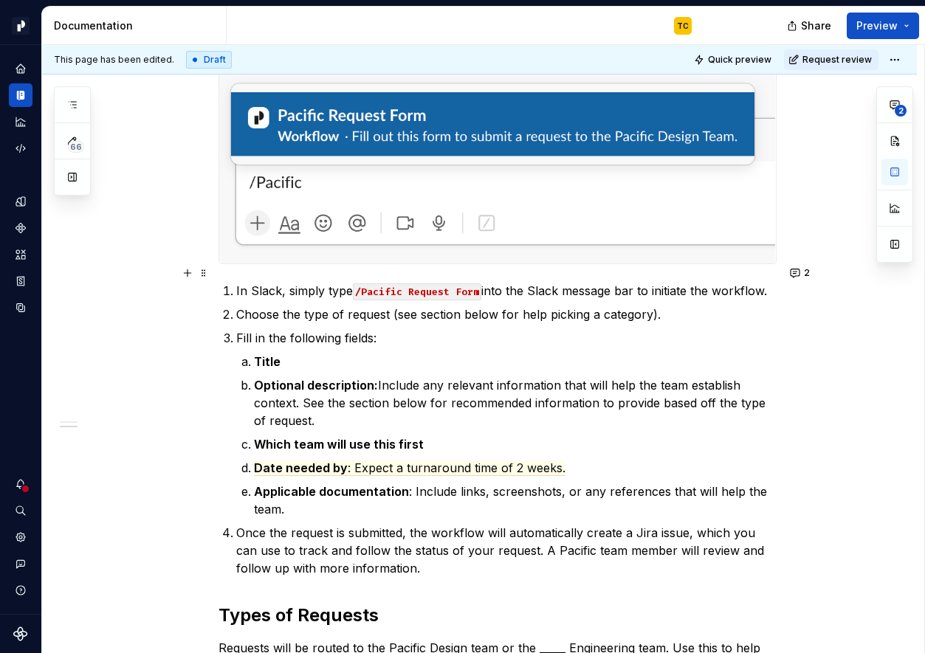
click at [775, 282] on p "In Slack, simply type /Pacific Request Form into the Slack message bar to initi…" at bounding box center [506, 291] width 540 height 18
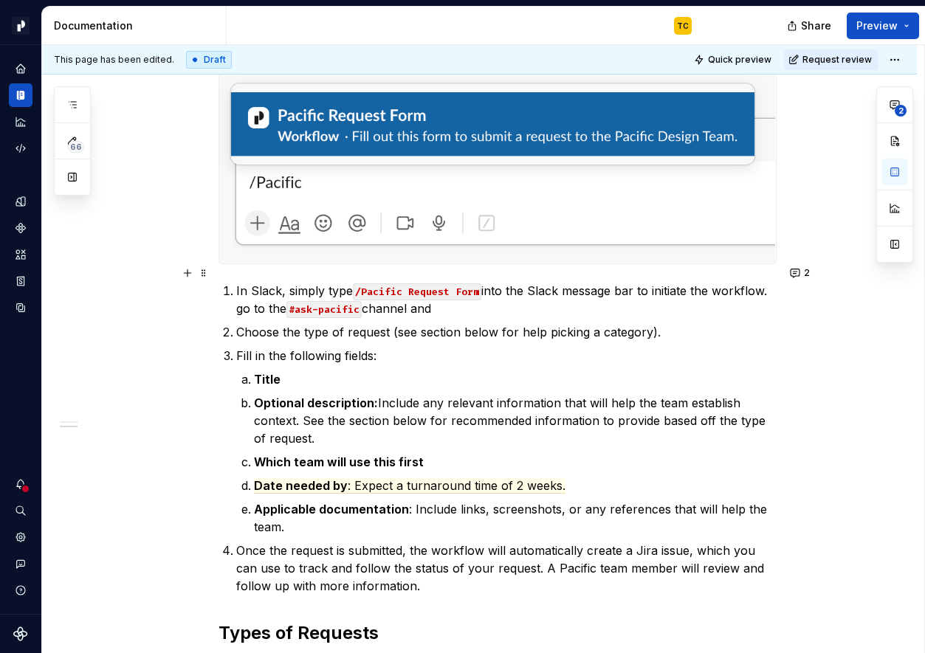
click at [243, 291] on p "In Slack, simply type /Pacific Request Form into the Slack message bar to initi…" at bounding box center [506, 299] width 540 height 35
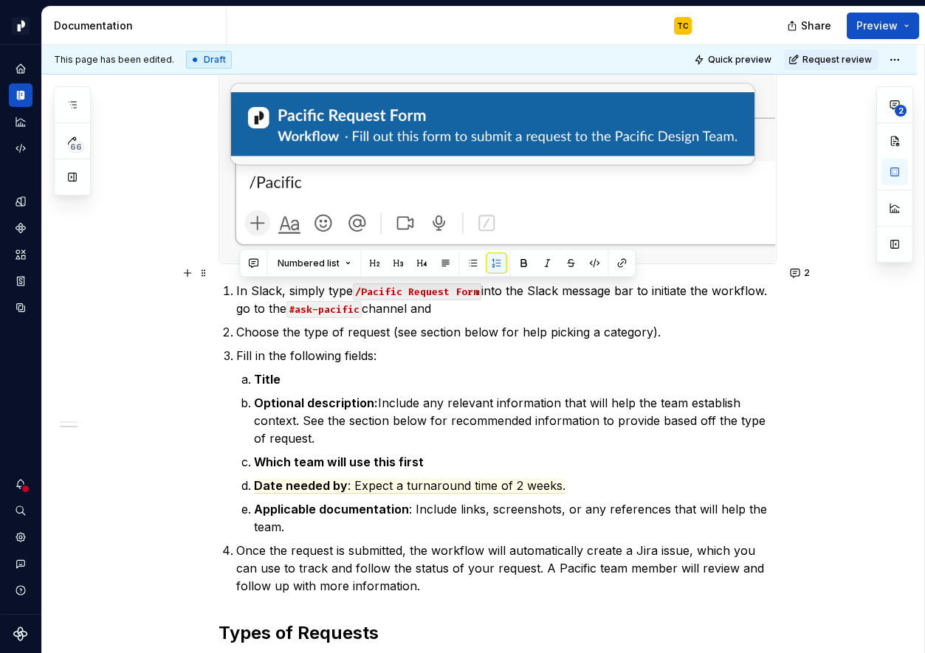
drag, startPoint x: 239, startPoint y: 291, endPoint x: 287, endPoint y: 285, distance: 48.3
click at [286, 285] on p "In Slack, simply type /Pacific Request Form into the Slack message bar to initi…" at bounding box center [506, 299] width 540 height 35
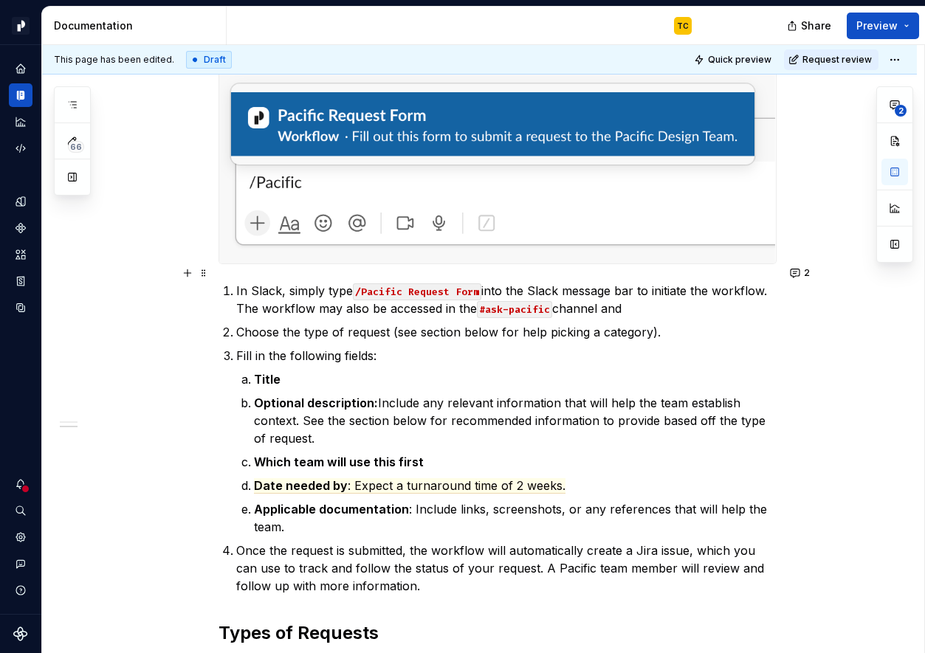
click at [614, 291] on p "In Slack, simply type /Pacific Request Form into the Slack message bar to initi…" at bounding box center [506, 299] width 540 height 35
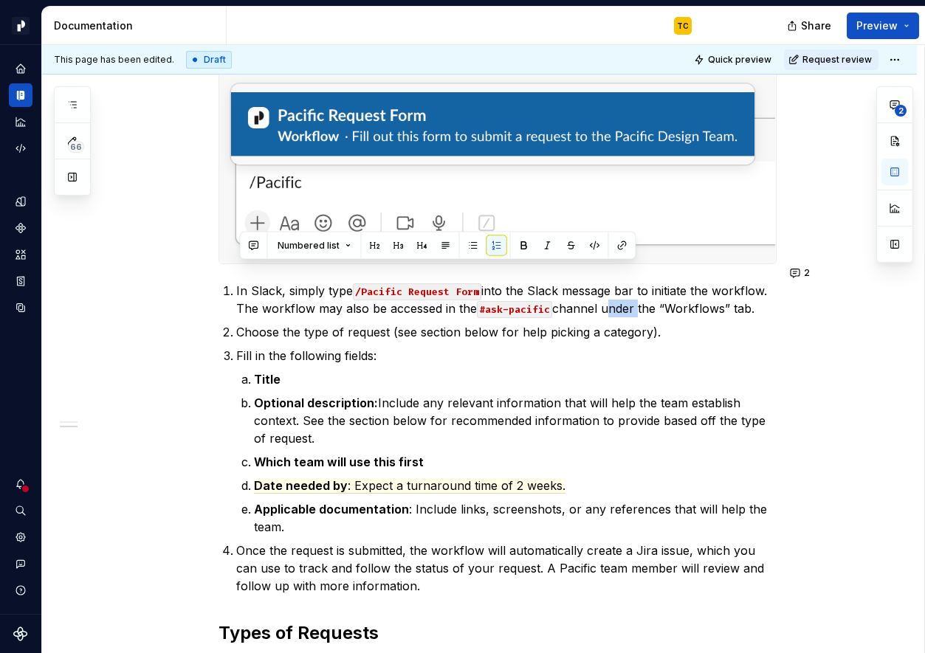
click at [614, 291] on p "In Slack, simply type /Pacific Request Form into the Slack message bar to initi…" at bounding box center [506, 299] width 540 height 35
copy p "In Slack, simply type /Pacific Request Form into the Slack message bar to initi…"
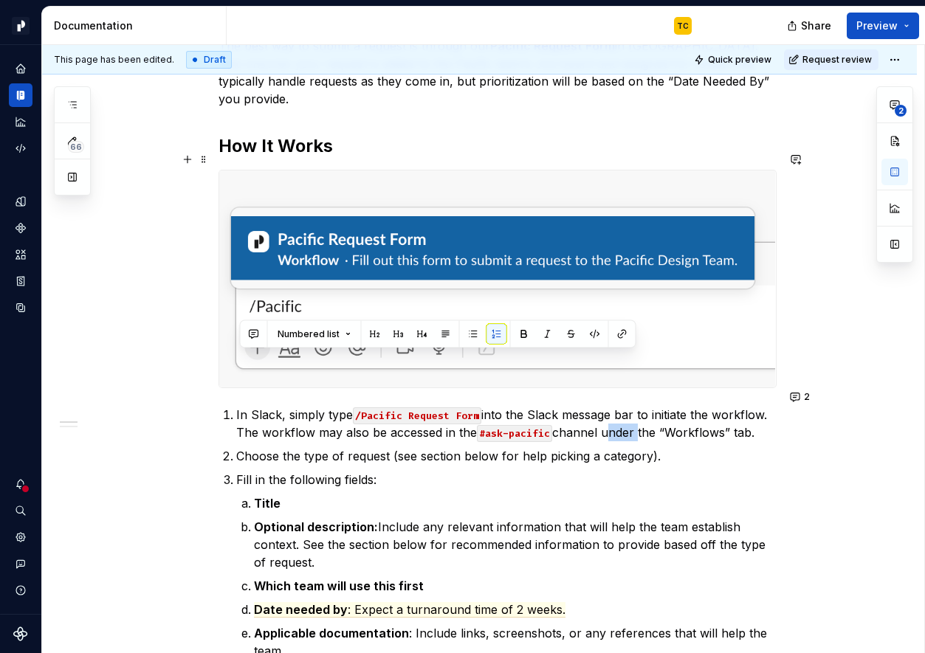
scroll to position [31, 0]
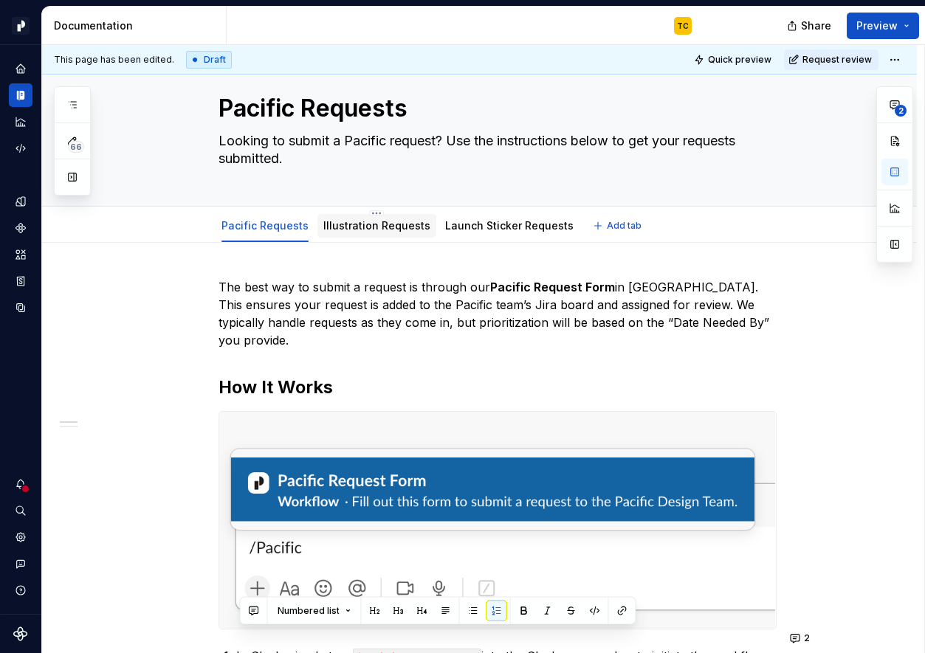
click at [374, 229] on link "Illustration Requests" at bounding box center [376, 225] width 107 height 13
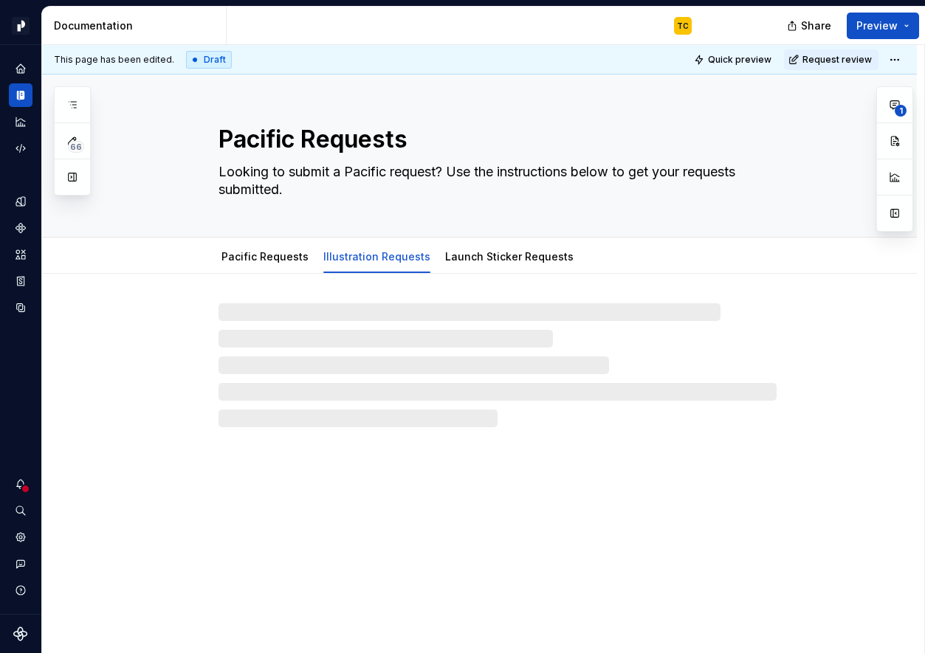
type textarea "*"
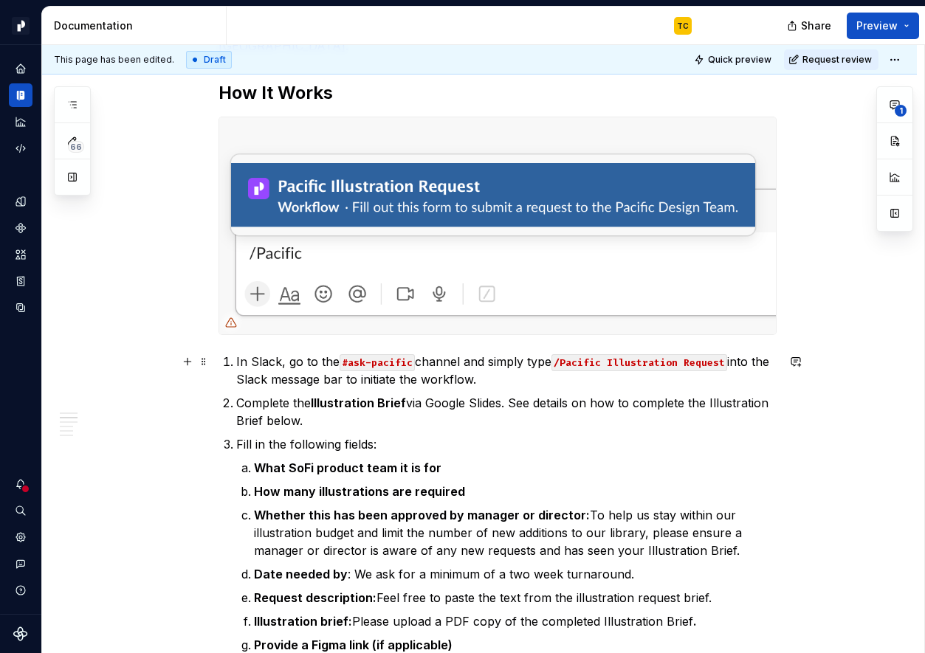
scroll to position [384, 0]
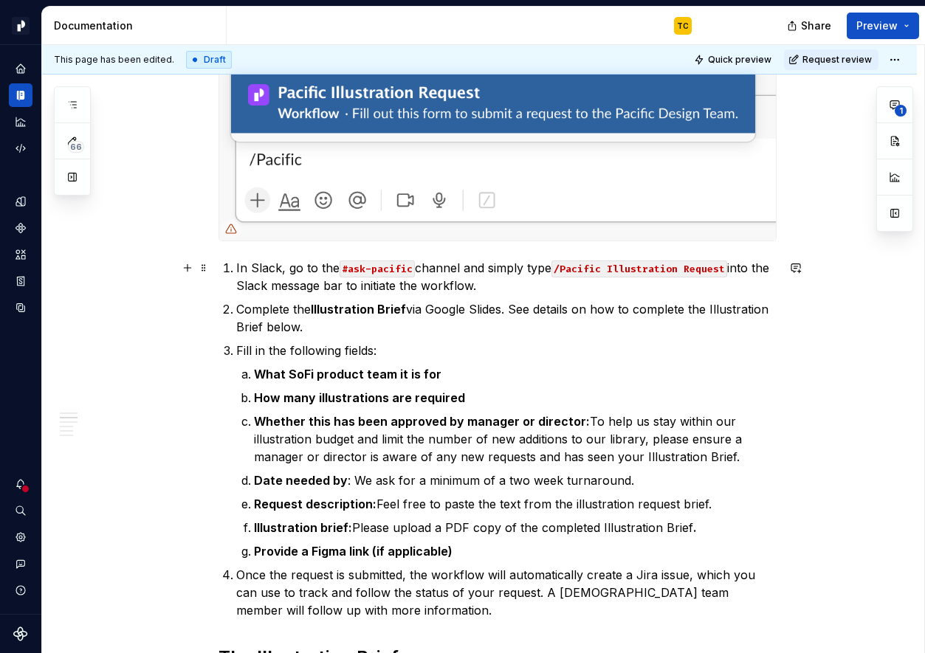
click at [519, 288] on p "In Slack, go to the #ask-pacific channel and simply type /Pacific Illustration …" at bounding box center [506, 276] width 540 height 35
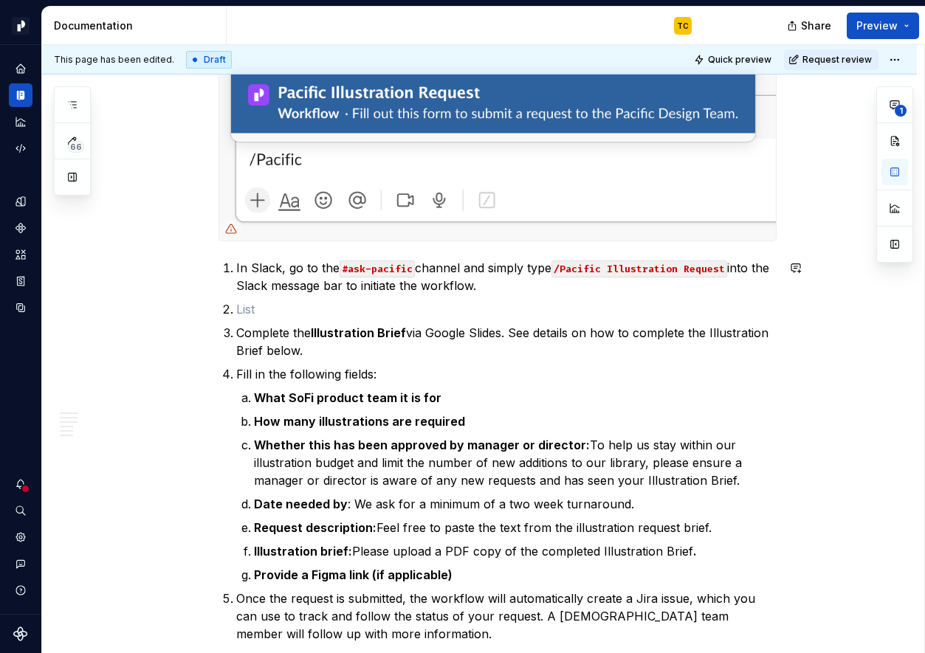
paste div
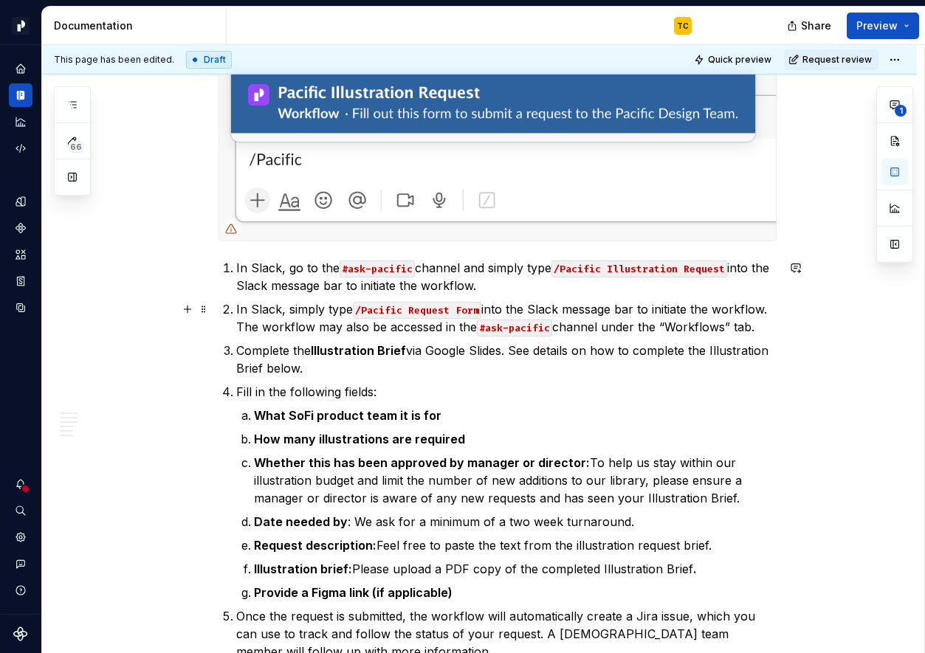
click at [426, 308] on code "/Pacific Request Form" at bounding box center [417, 310] width 128 height 17
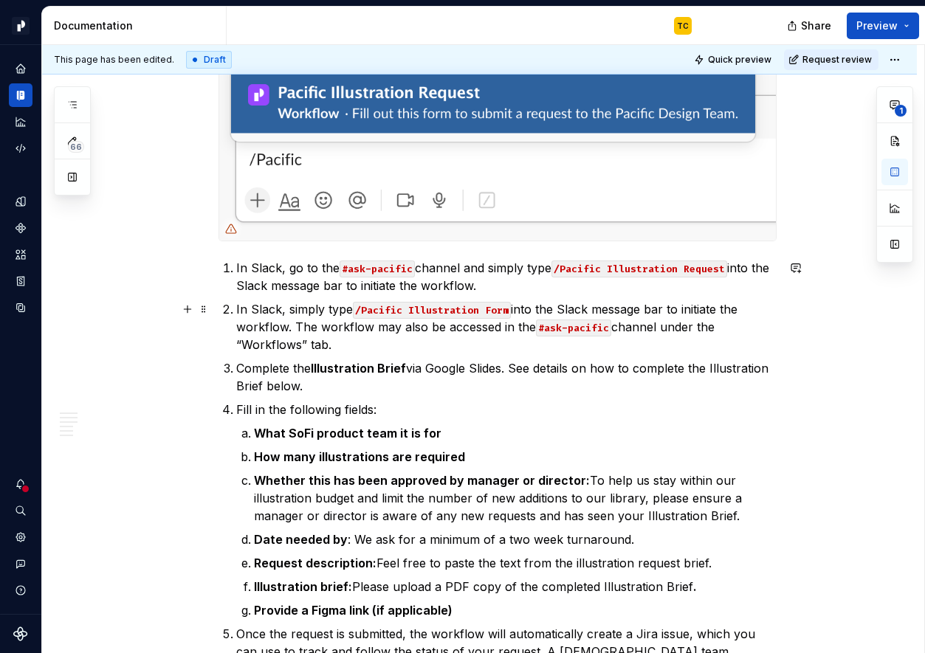
click at [499, 308] on code "/Pacific Illustration Form" at bounding box center [432, 310] width 158 height 17
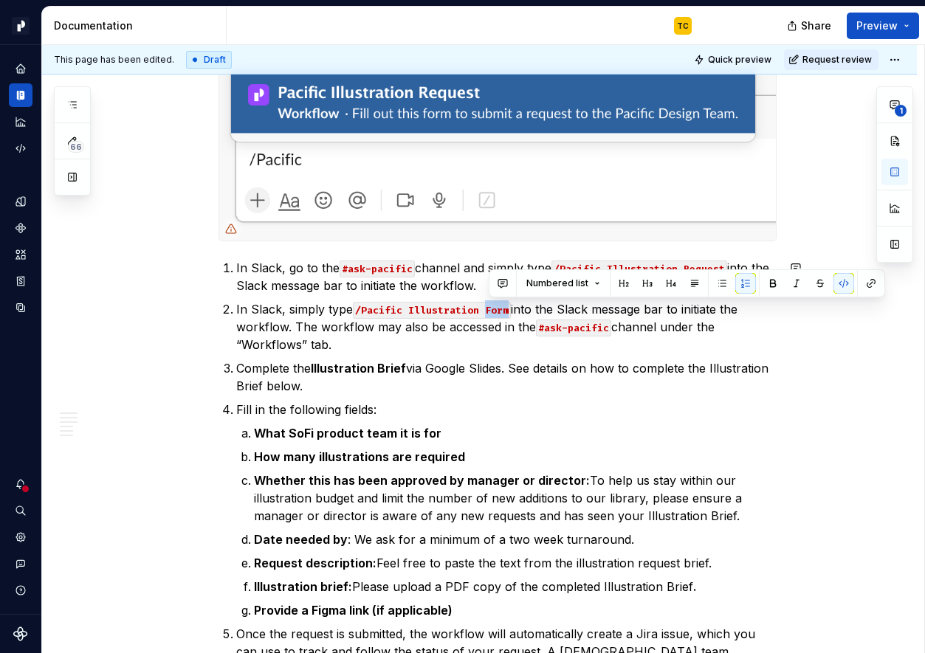
click at [499, 308] on code "/Pacific Illustration Form" at bounding box center [432, 310] width 158 height 17
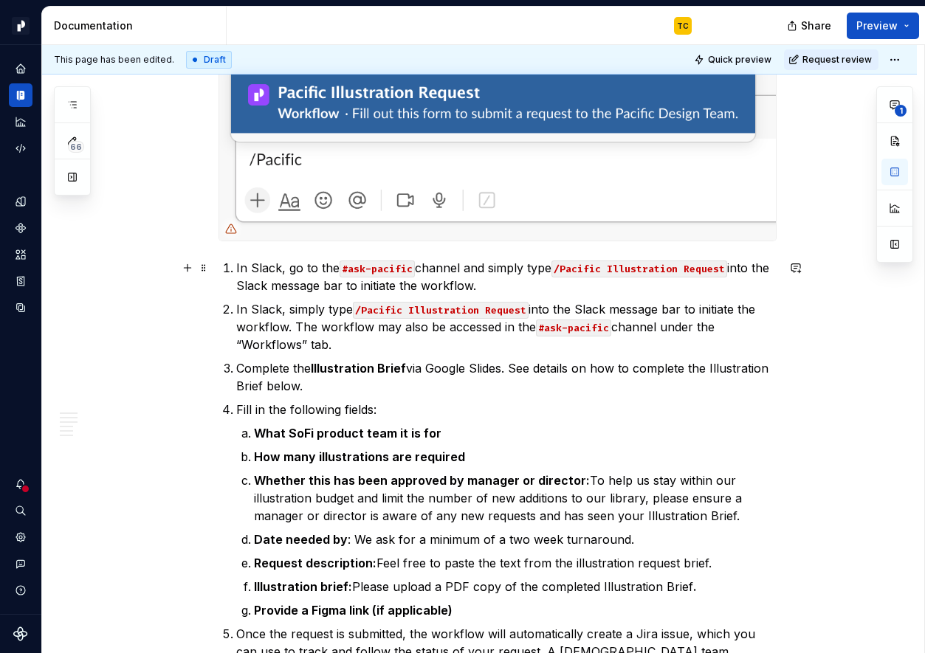
click at [516, 281] on p "In Slack, go to the #ask-pacific channel and simply type /Pacific Illustration …" at bounding box center [506, 276] width 540 height 35
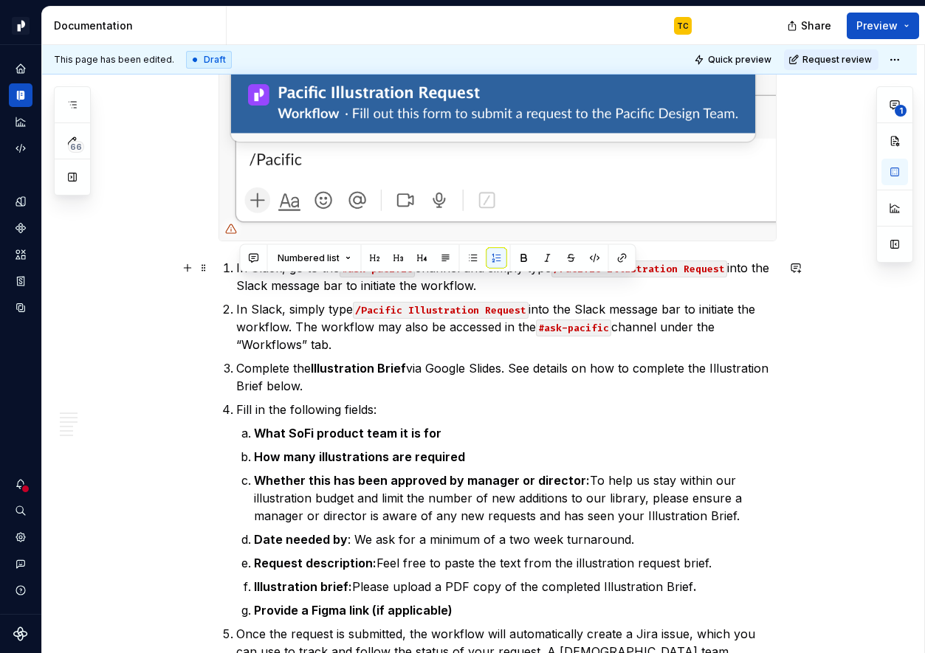
click at [516, 281] on p "In Slack, go to the #ask-pacific channel and simply type /Pacific Illustration …" at bounding box center [506, 276] width 540 height 35
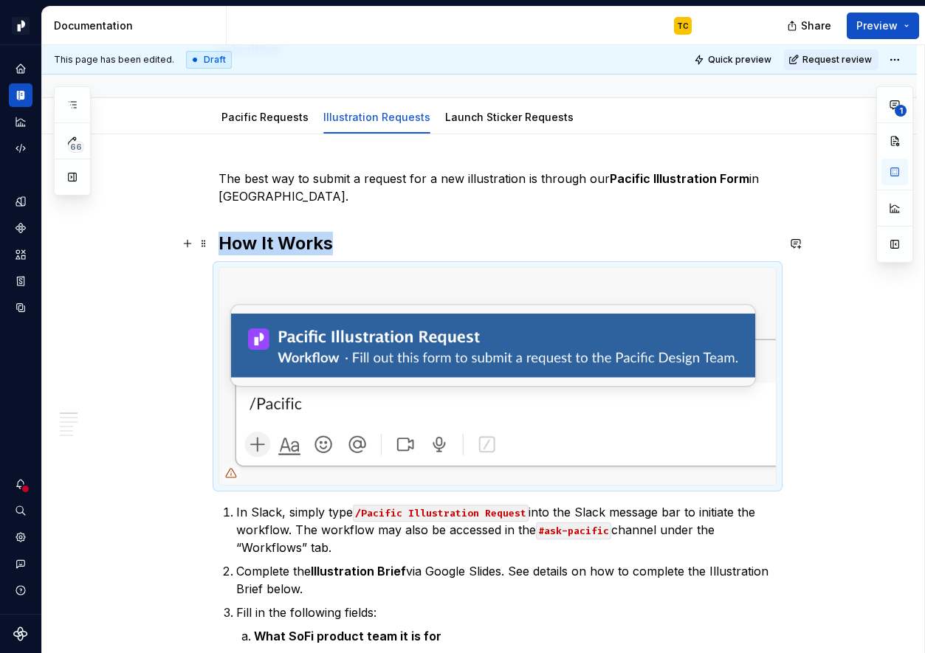
scroll to position [50, 0]
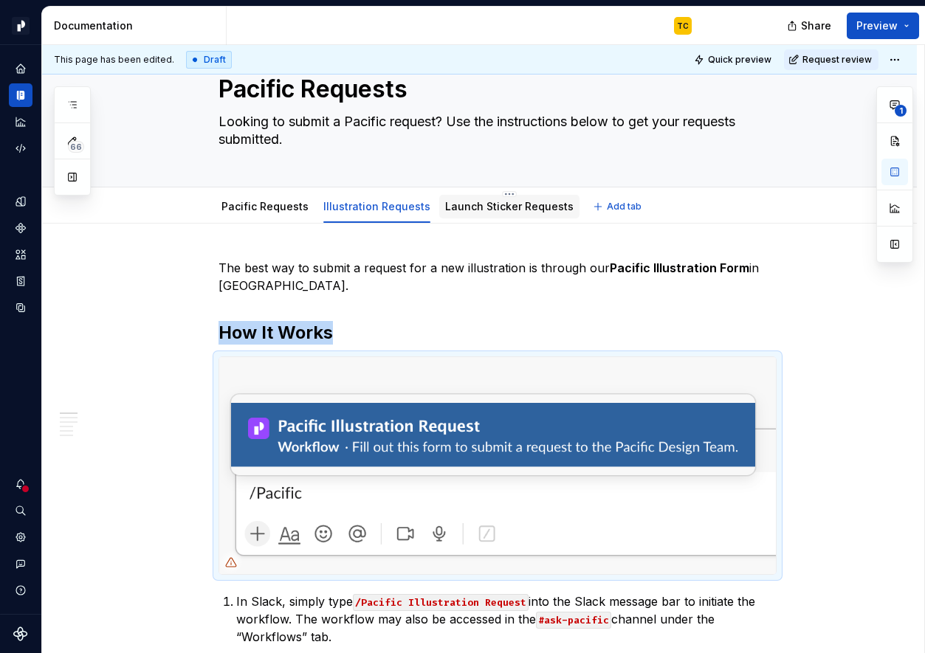
click at [491, 206] on link "Launch Sticker Requests" at bounding box center [509, 206] width 128 height 13
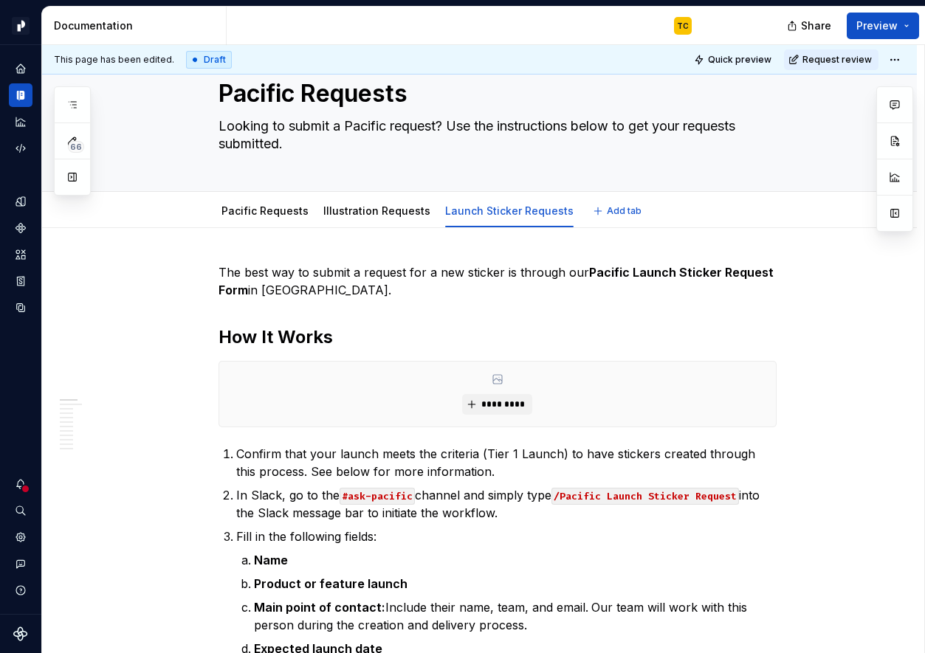
type textarea "*"
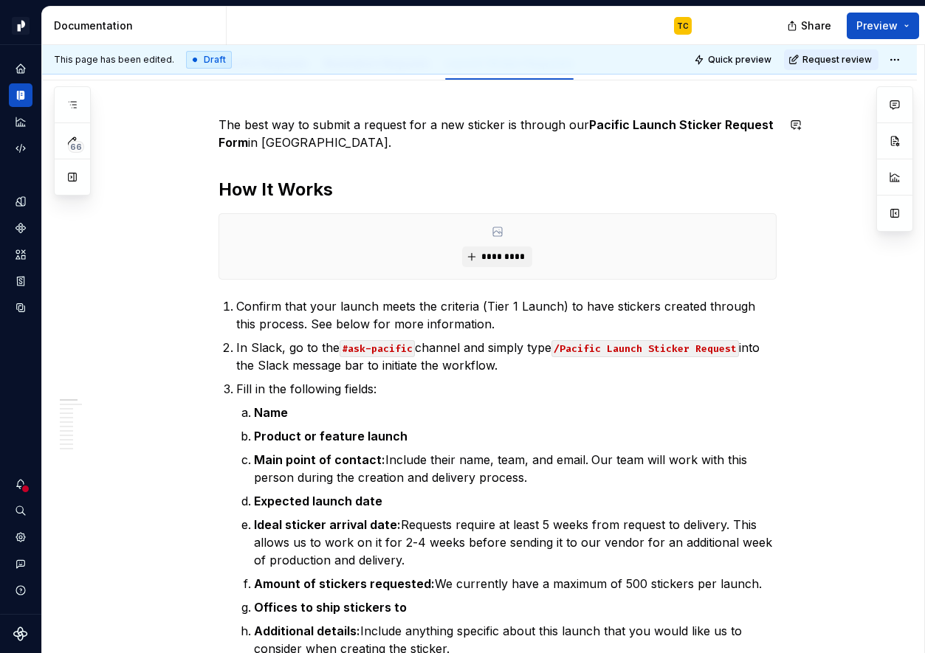
scroll to position [270, 0]
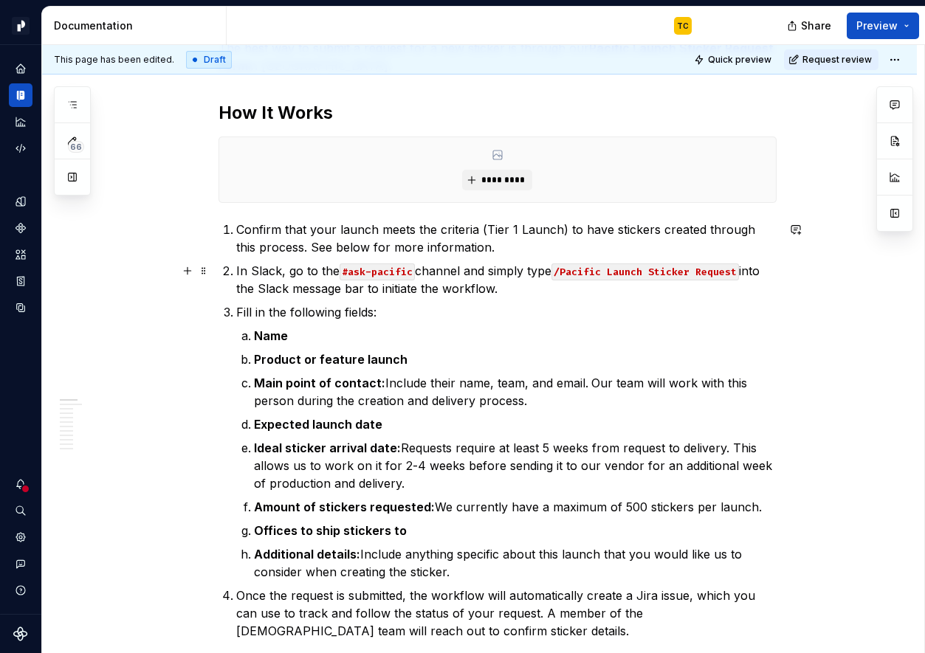
click at [527, 296] on p "In Slack, go to the #ask-pacific channel and simply type /Pacific Launch Sticke…" at bounding box center [506, 279] width 540 height 35
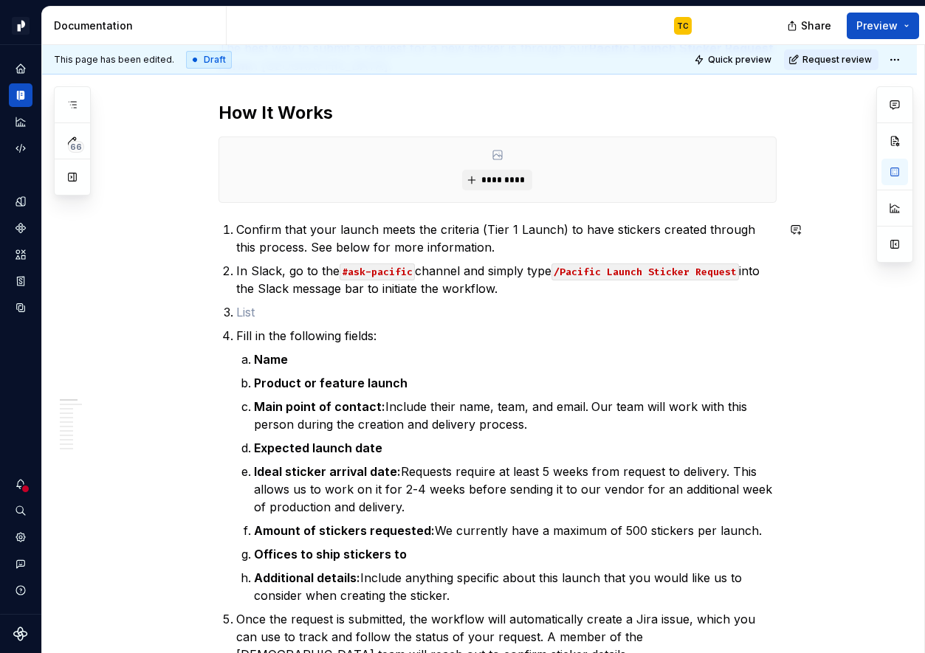
paste div
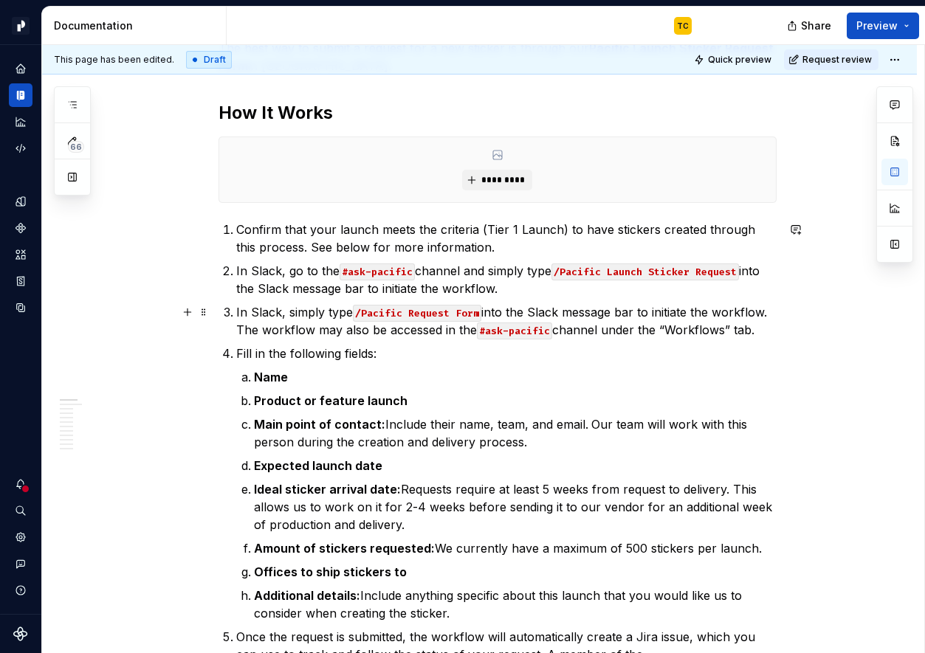
click at [432, 314] on code "/Pacific Request Form" at bounding box center [417, 313] width 128 height 17
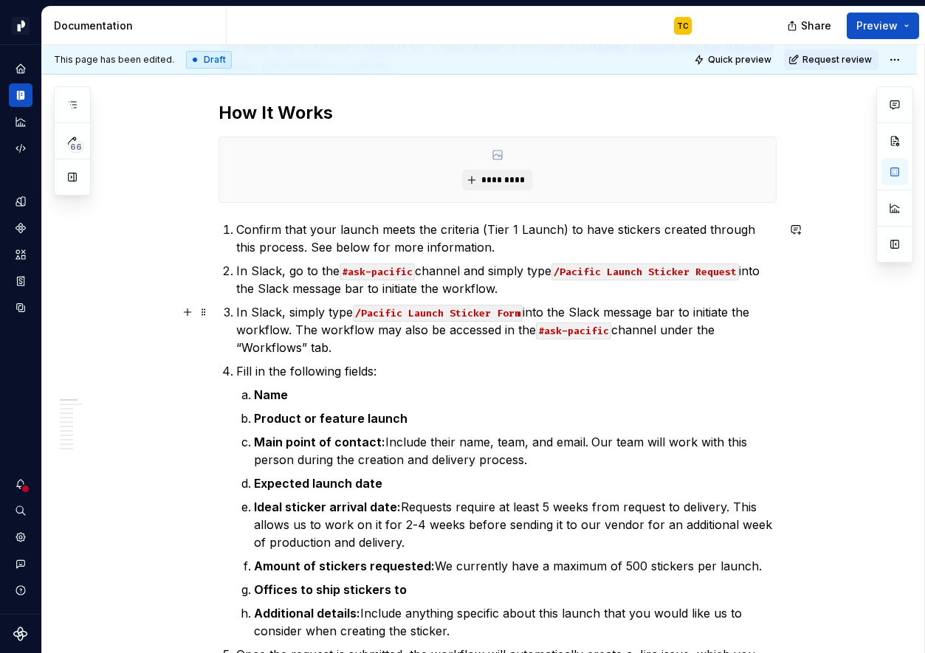
click at [510, 306] on code "/Pacific Launch Sticker Form" at bounding box center [438, 313] width 170 height 17
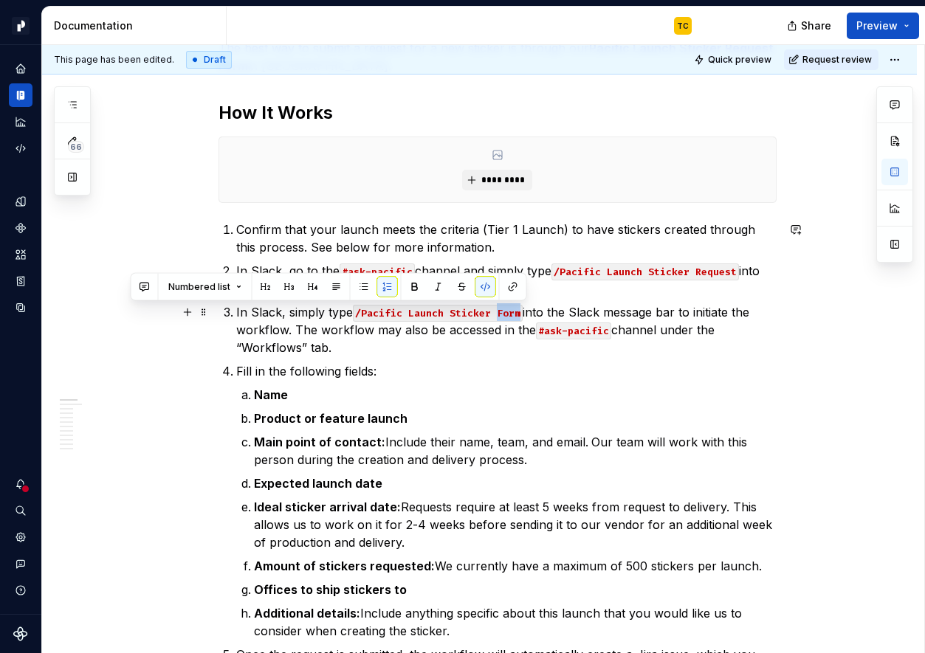
click at [510, 306] on code "/Pacific Launch Sticker Form" at bounding box center [438, 313] width 170 height 17
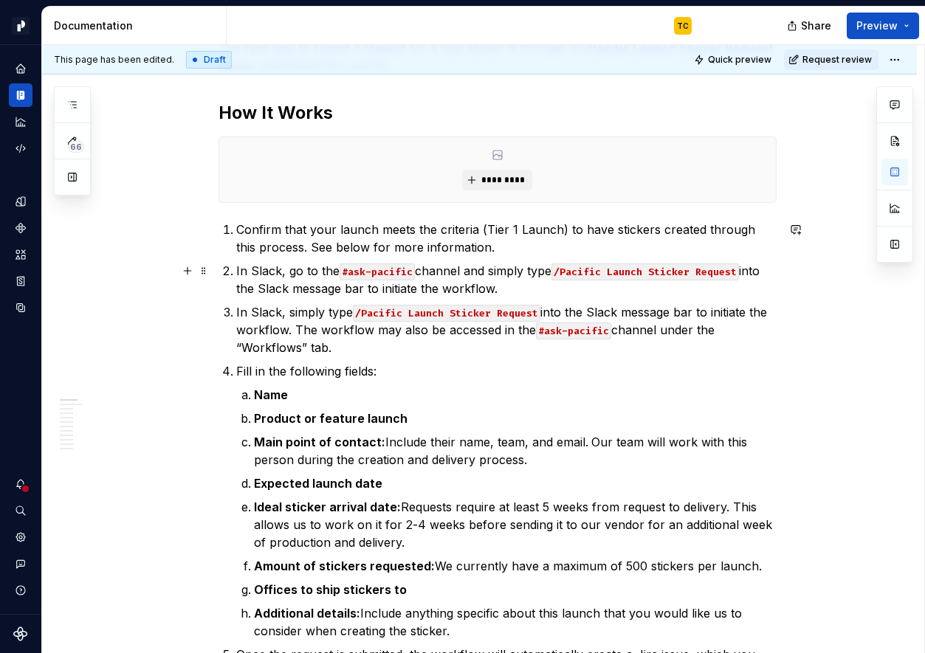
click at [514, 294] on p "In Slack, go to the #ask-pacific channel and simply type /Pacific Launch Sticke…" at bounding box center [506, 279] width 540 height 35
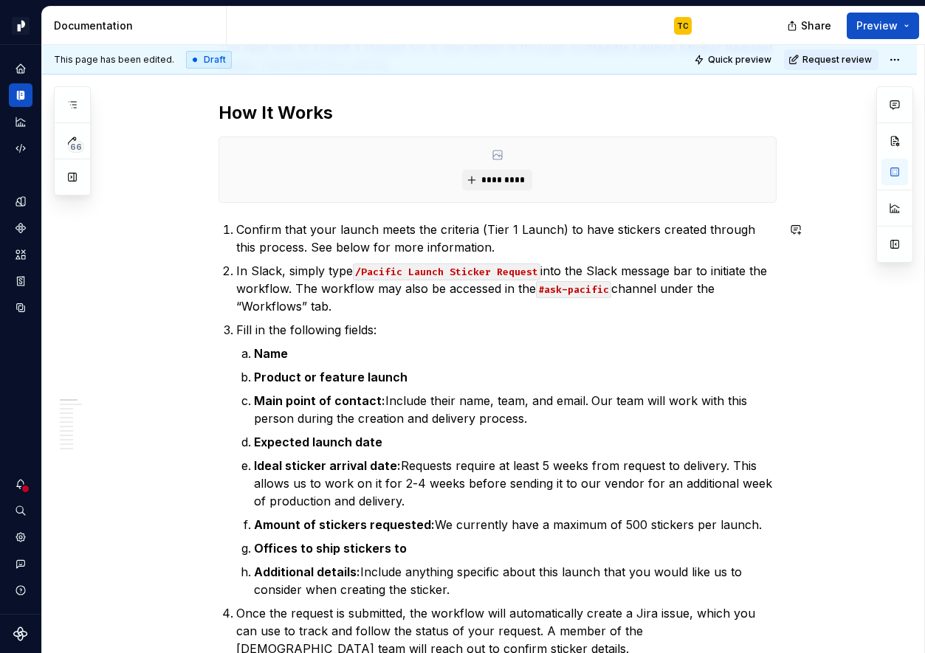
scroll to position [0, 0]
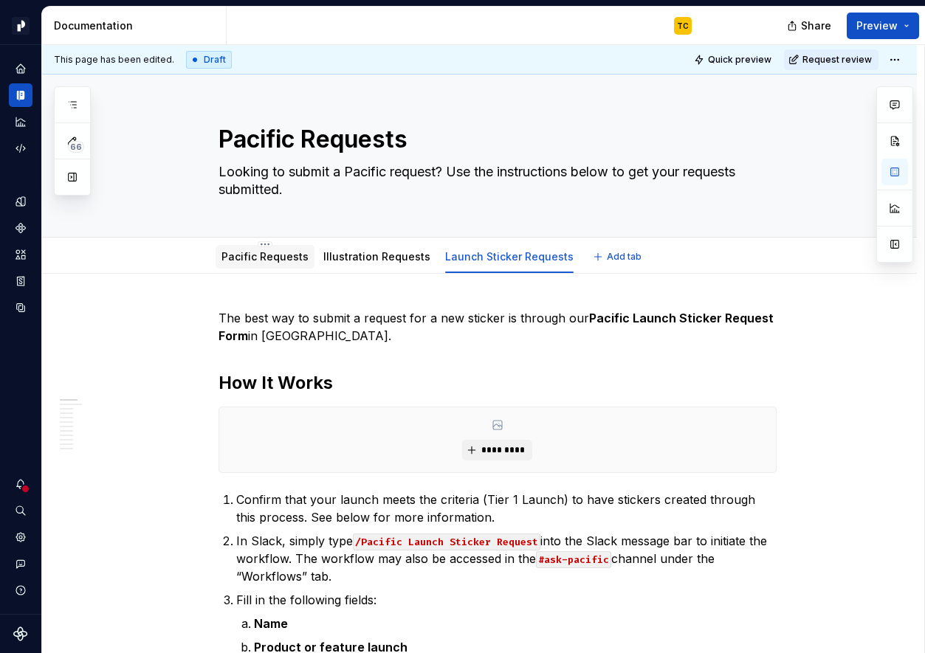
click at [249, 265] on div "Pacific Requests" at bounding box center [264, 257] width 87 height 18
click at [243, 258] on link "Pacific Requests" at bounding box center [264, 256] width 87 height 13
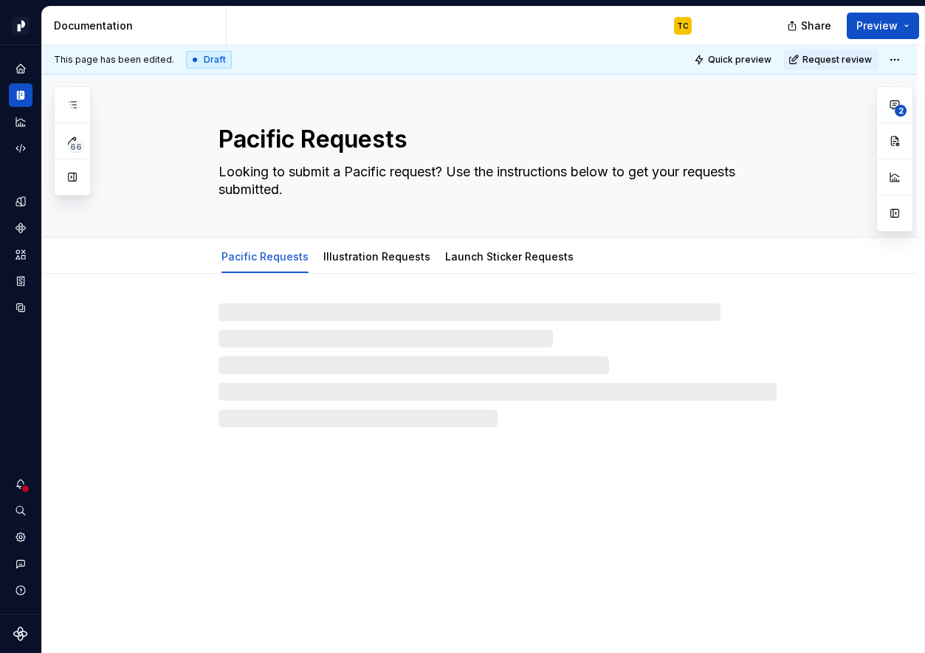
type textarea "*"
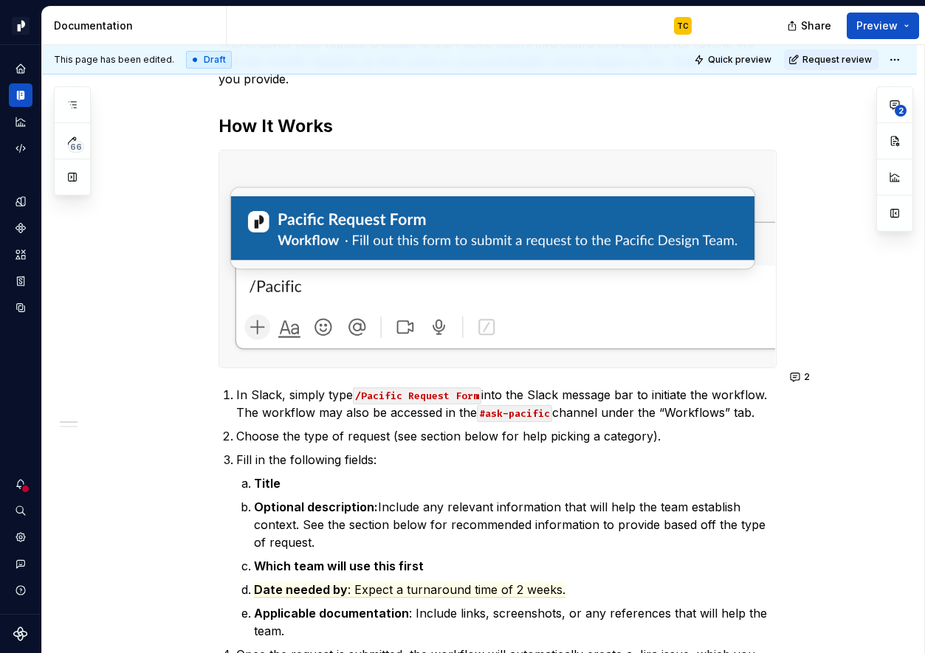
scroll to position [409, 0]
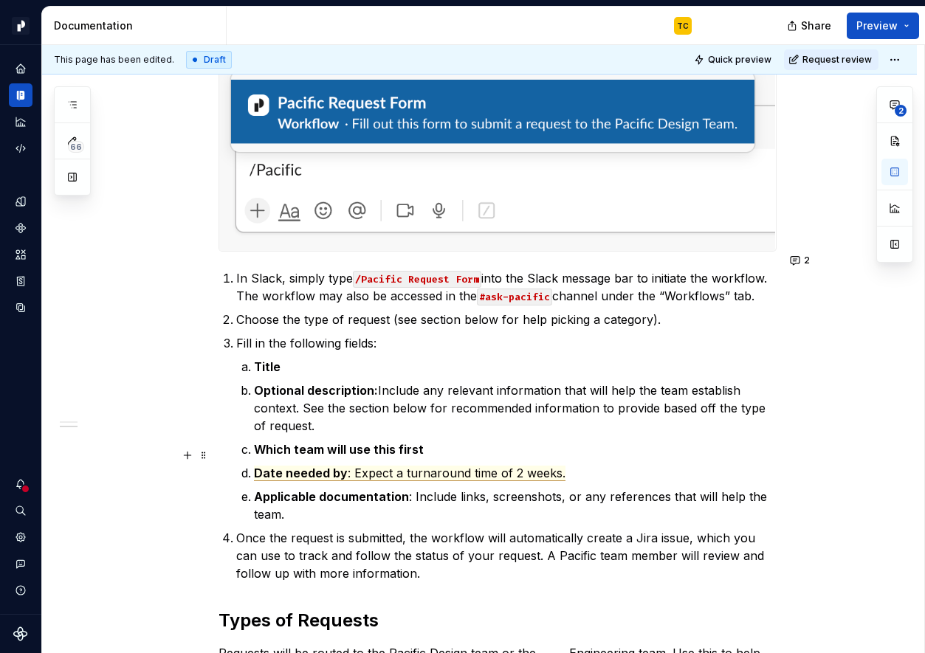
click at [517, 466] on span ": Expect a turnaround time of 2 weeks." at bounding box center [457, 473] width 218 height 15
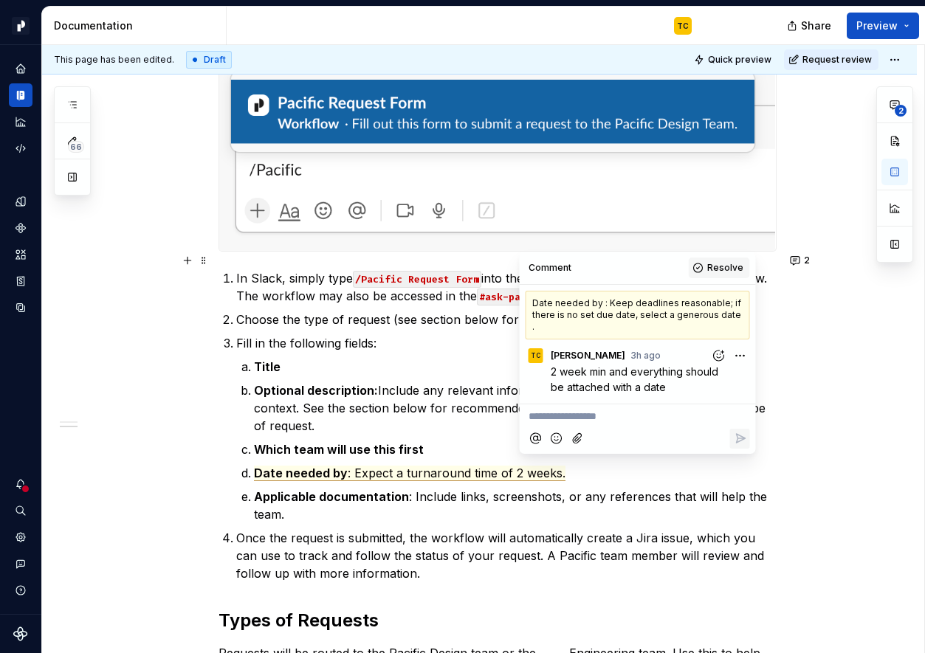
click at [699, 272] on button "Resolve" at bounding box center [718, 268] width 61 height 21
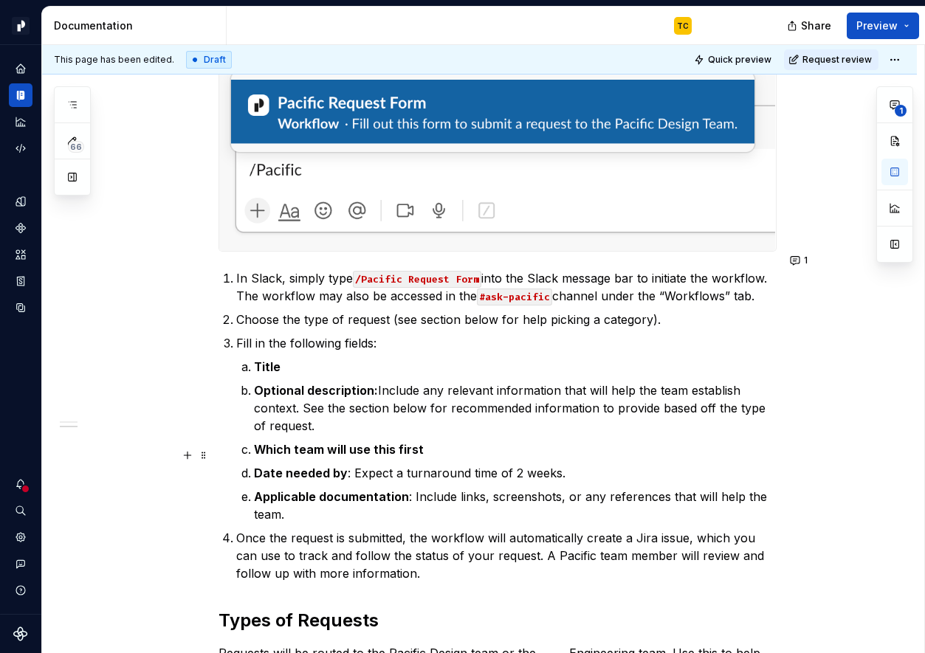
click at [511, 466] on commenthighlight "Date needed by : Expect a turnaround time of 2 weeks." at bounding box center [409, 473] width 311 height 15
click at [795, 260] on button "1" at bounding box center [799, 260] width 29 height 21
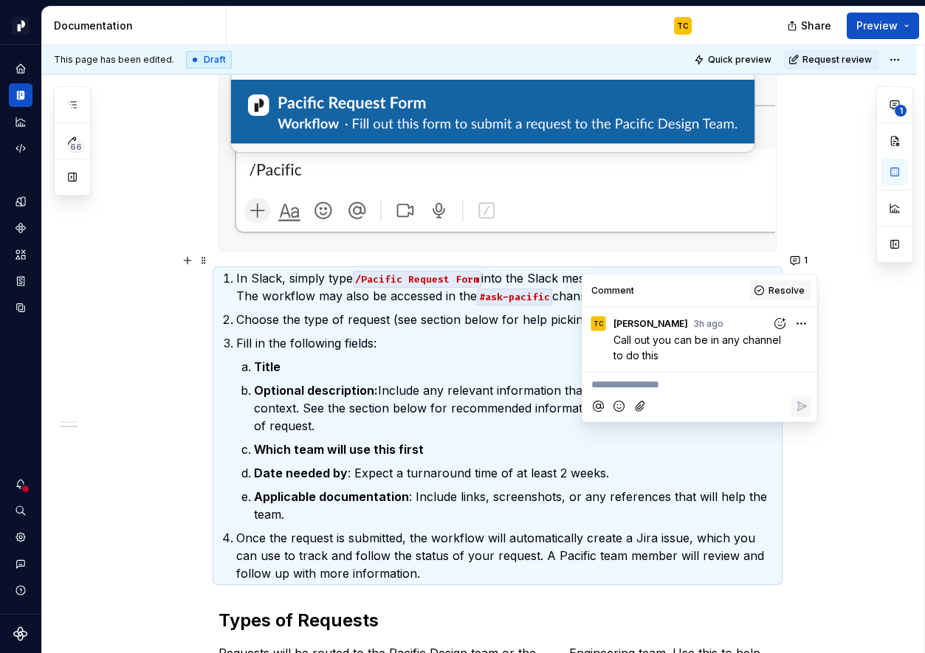
click at [778, 295] on span "Resolve" at bounding box center [786, 291] width 36 height 12
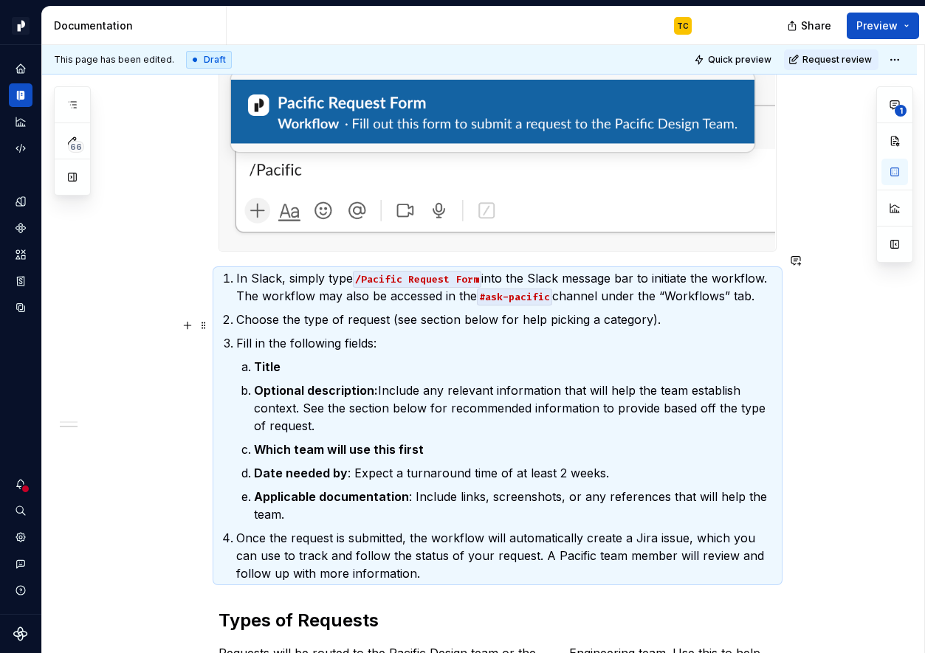
click at [708, 334] on p "Fill in the following fields:" at bounding box center [506, 343] width 540 height 18
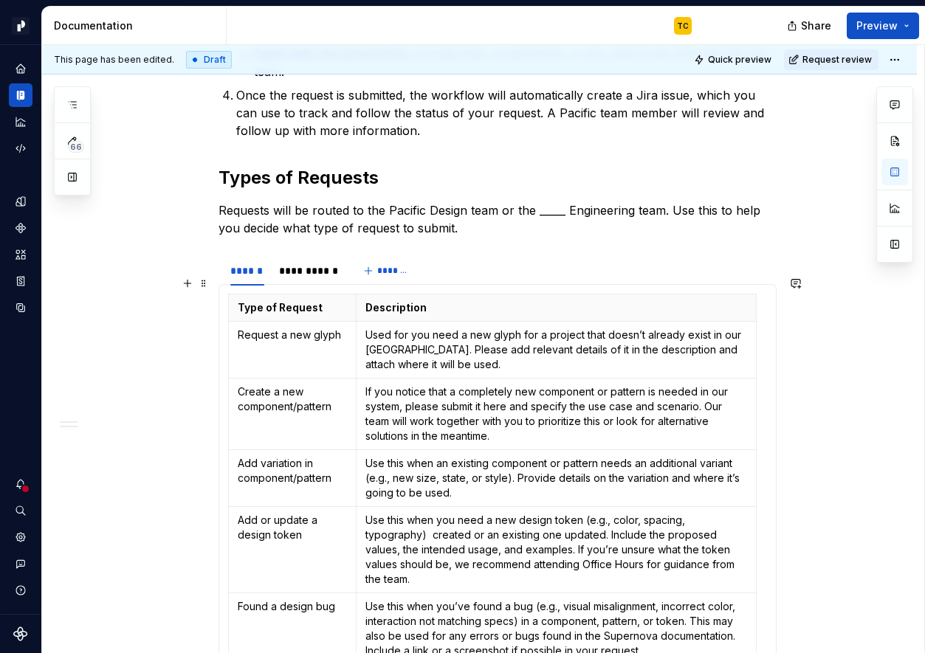
scroll to position [810, 0]
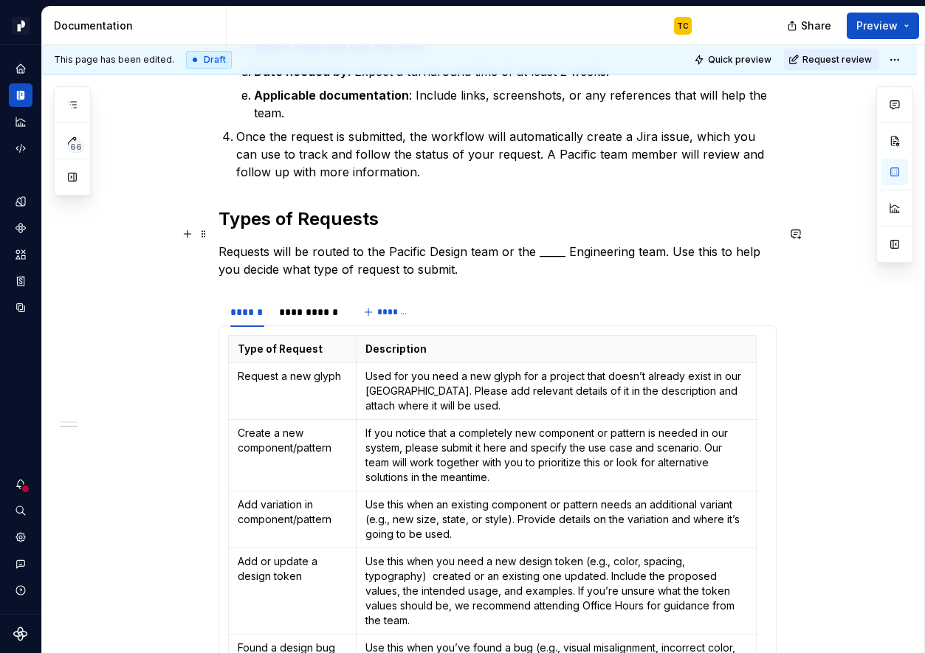
click at [556, 243] on p "Requests will be routed to the Pacific Design team or the _____ Engineering tea…" at bounding box center [497, 260] width 558 height 35
click at [632, 243] on p "Requests will be routed to the Pacific Design team or the appropriate Engineeri…" at bounding box center [497, 260] width 558 height 35
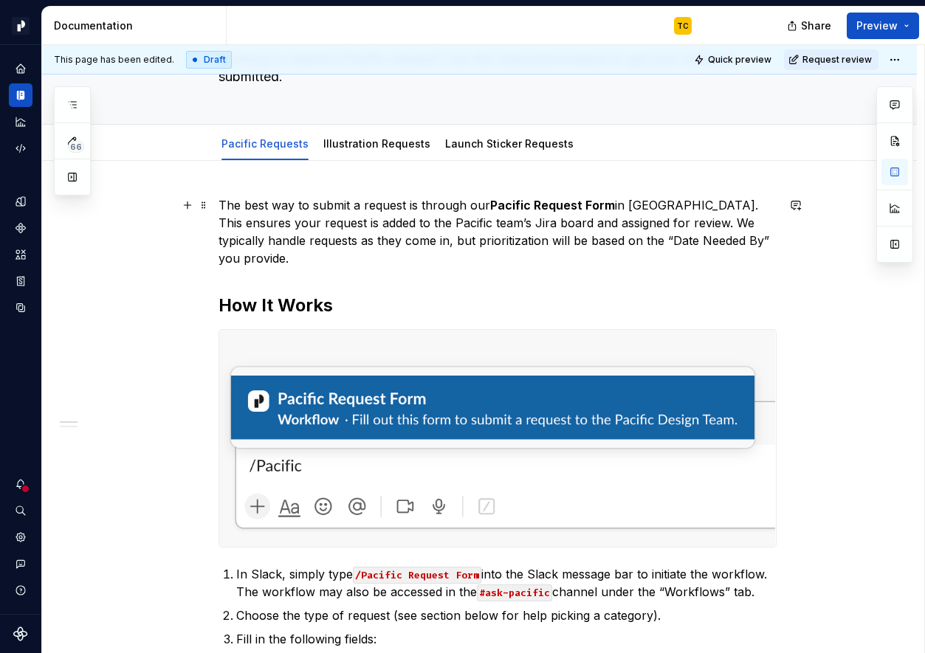
scroll to position [0, 0]
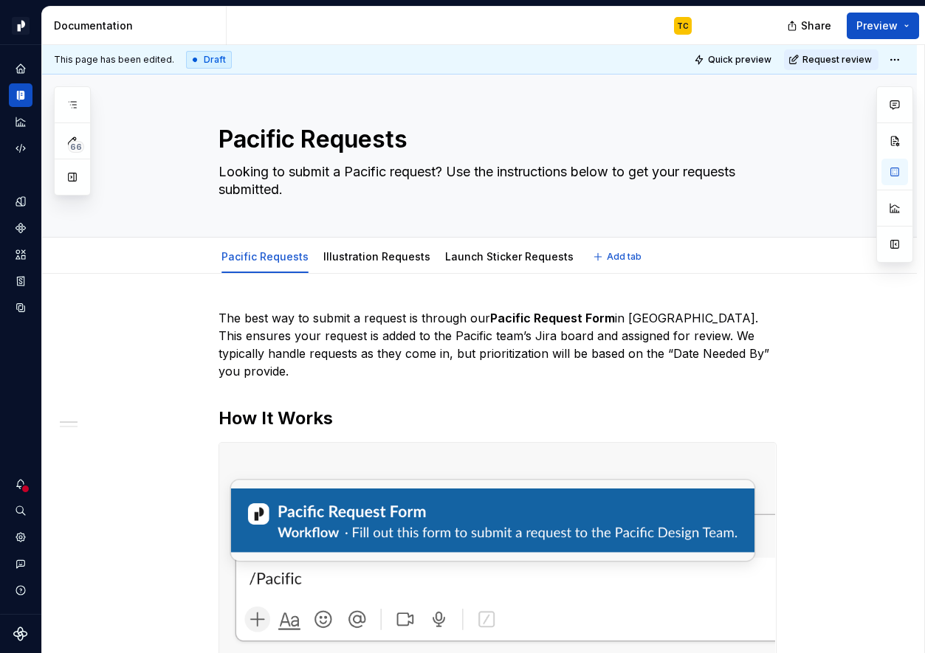
type textarea "*"
